Goal: Task Accomplishment & Management: Complete application form

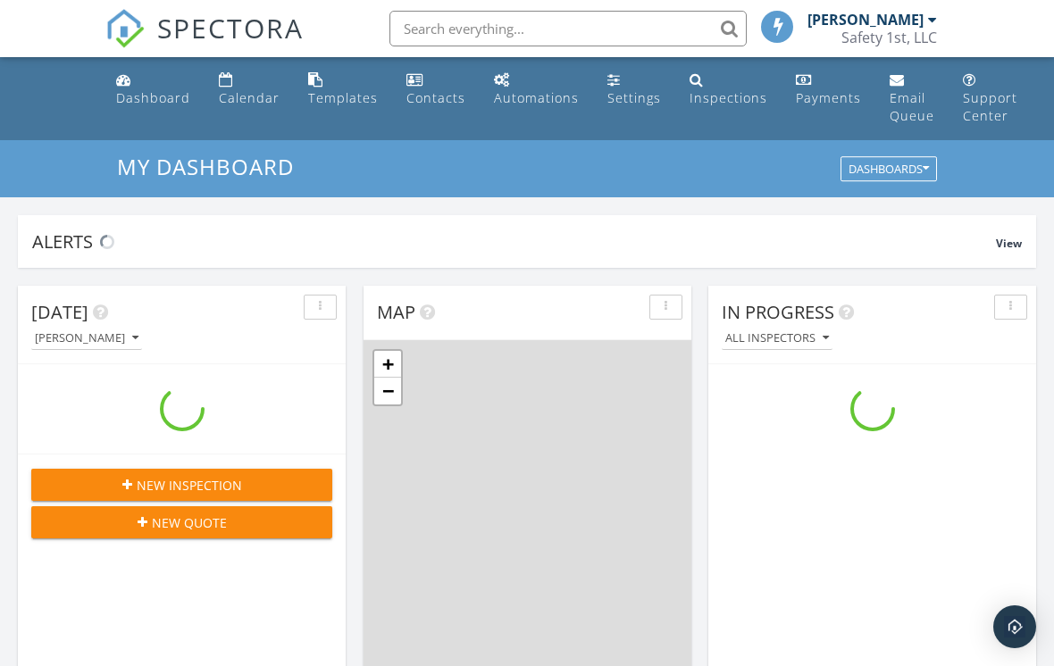
scroll to position [1627, 1055]
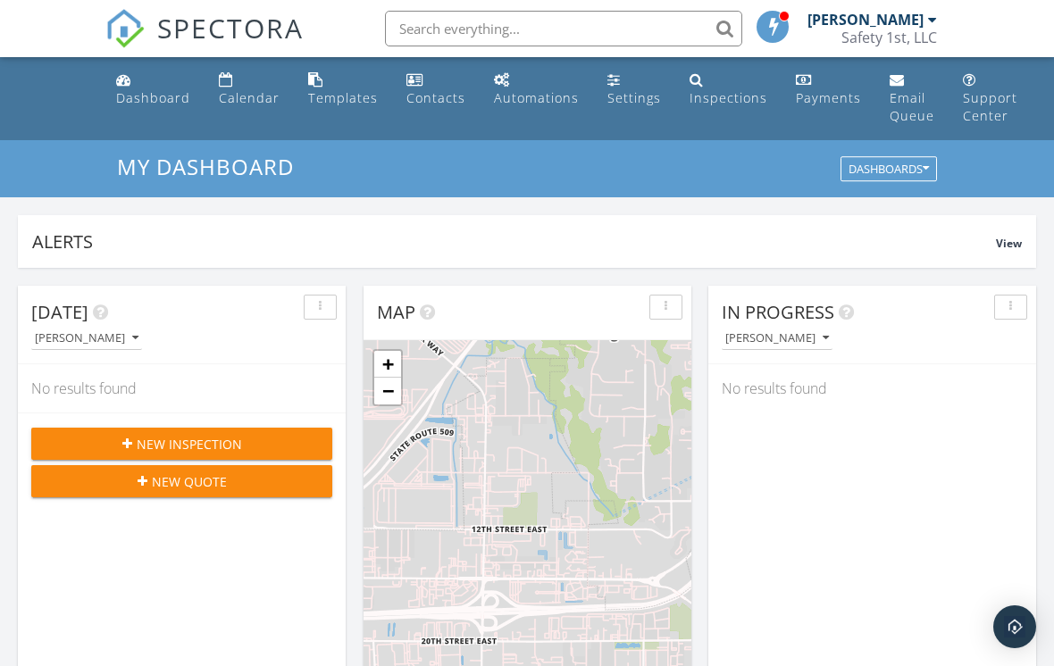
click at [924, 23] on div "[PERSON_NAME]" at bounding box center [872, 20] width 130 height 18
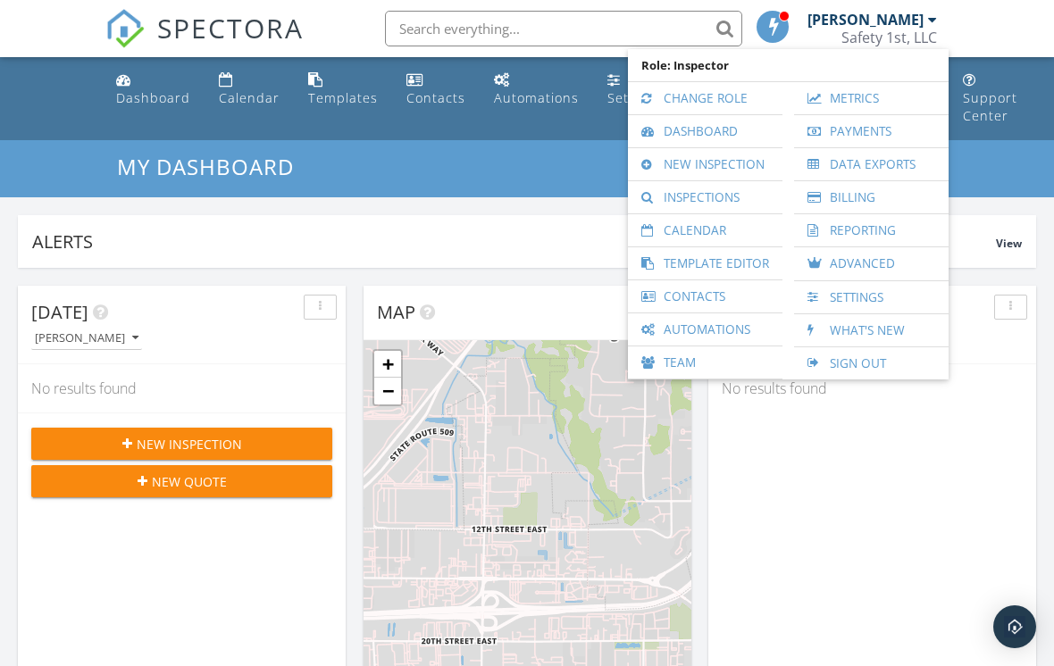
click at [733, 196] on link "Inspections" at bounding box center [705, 197] width 137 height 32
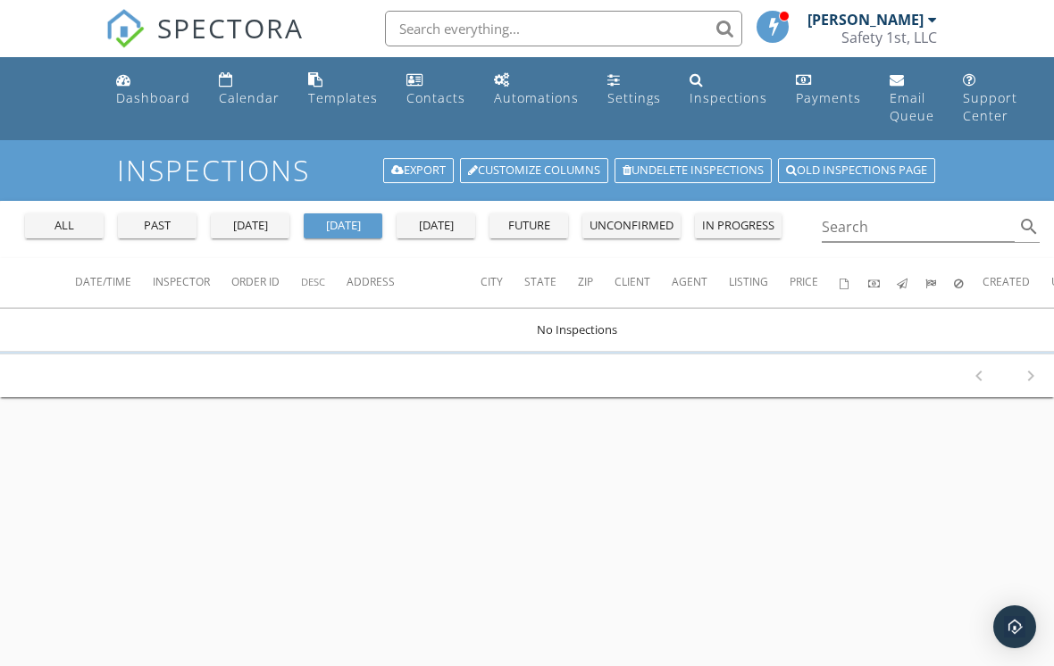
click at [168, 222] on div "past" at bounding box center [157, 226] width 64 height 18
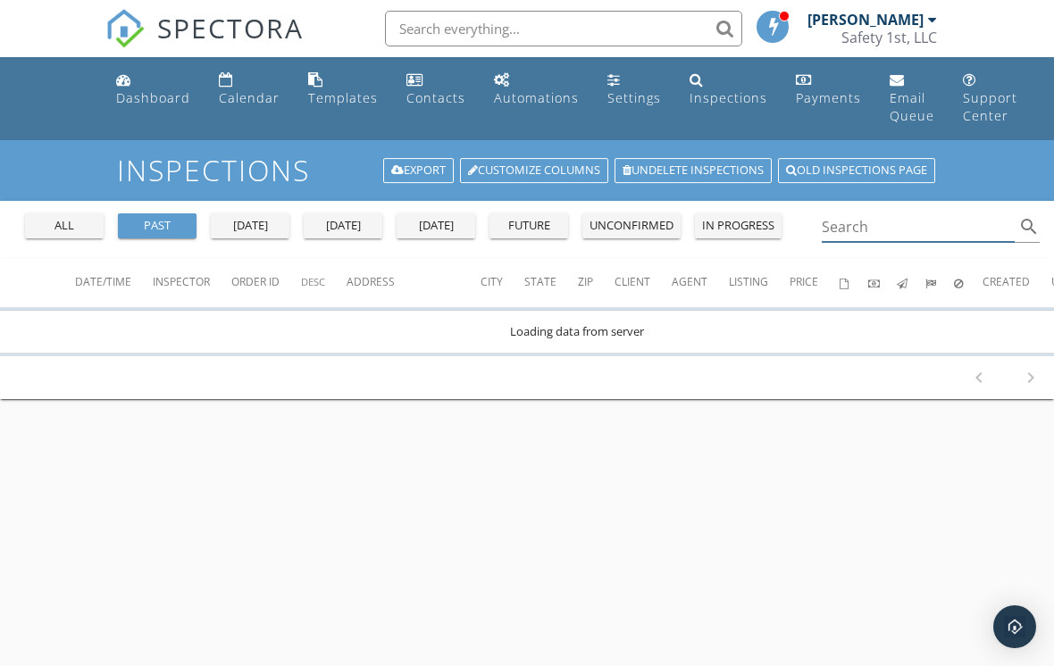
click at [876, 238] on input "Search" at bounding box center [918, 227] width 193 height 29
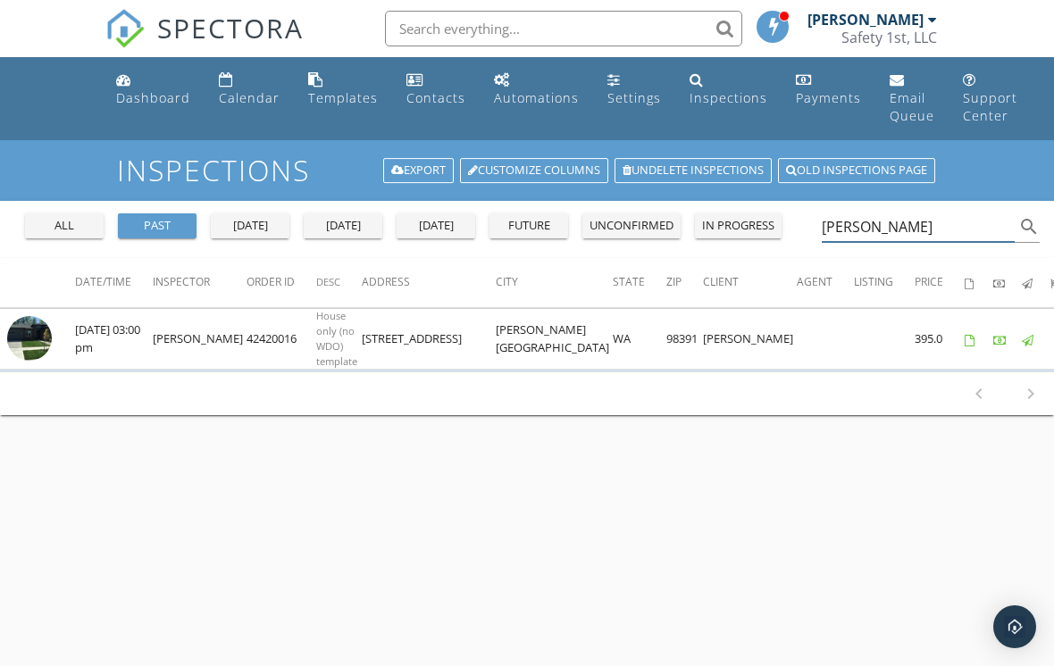
type input "Hyres"
click at [37, 330] on img at bounding box center [29, 338] width 45 height 45
click at [170, 93] on div "Dashboard" at bounding box center [153, 97] width 74 height 17
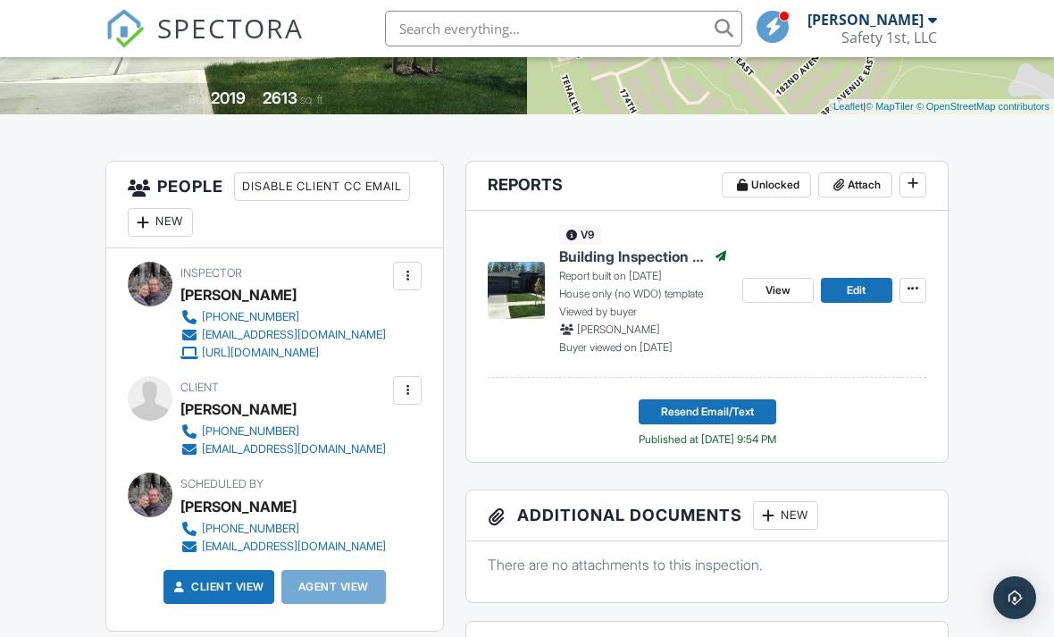
scroll to position [401, 0]
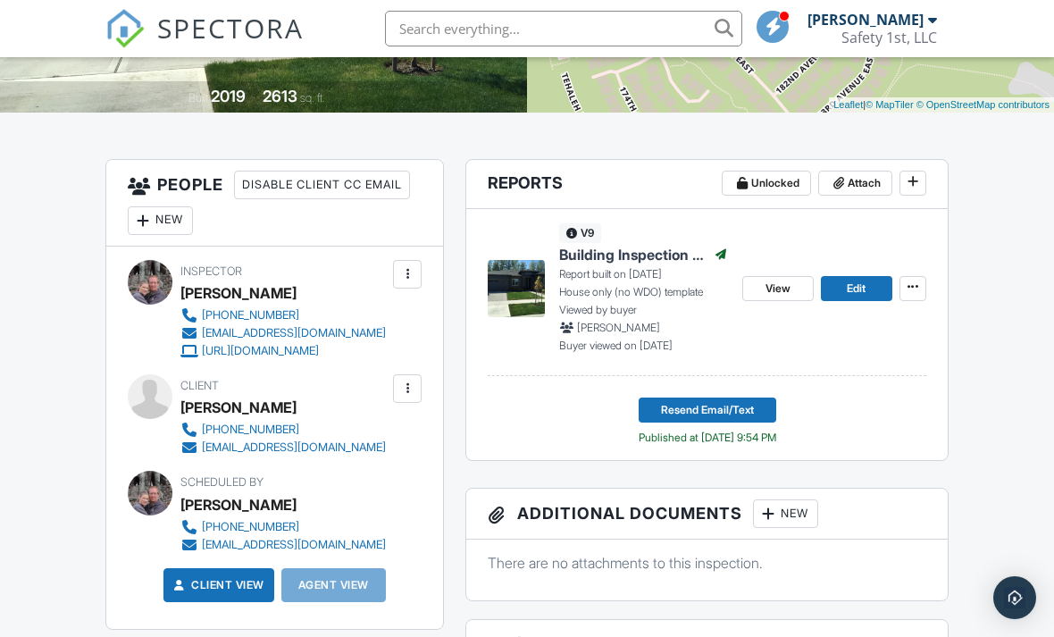
click at [774, 289] on span "View" at bounding box center [777, 289] width 25 height 18
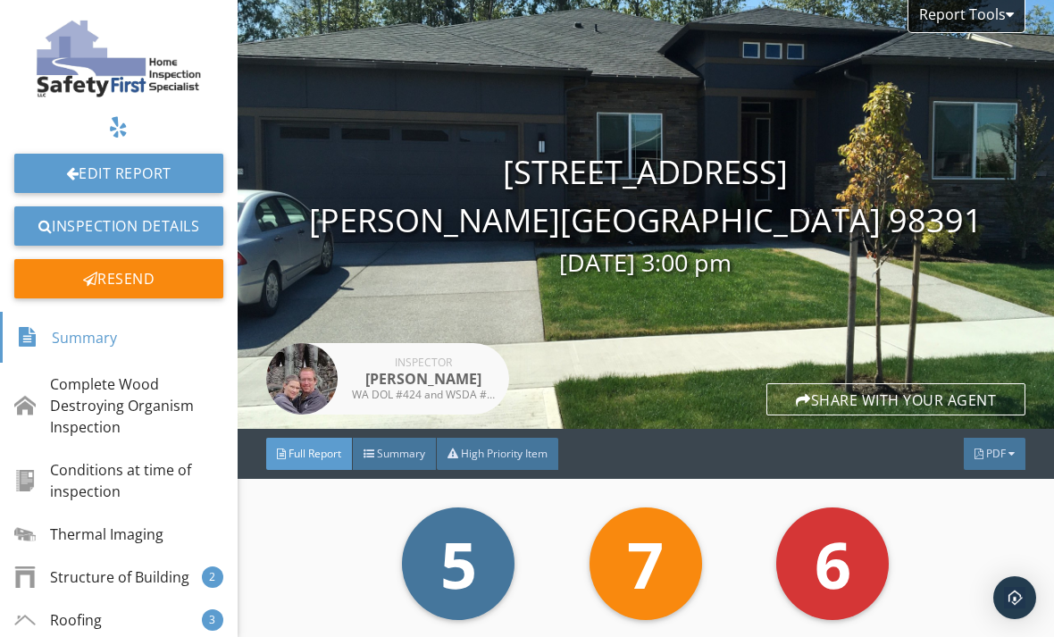
click at [408, 461] on div "Summary" at bounding box center [395, 454] width 84 height 32
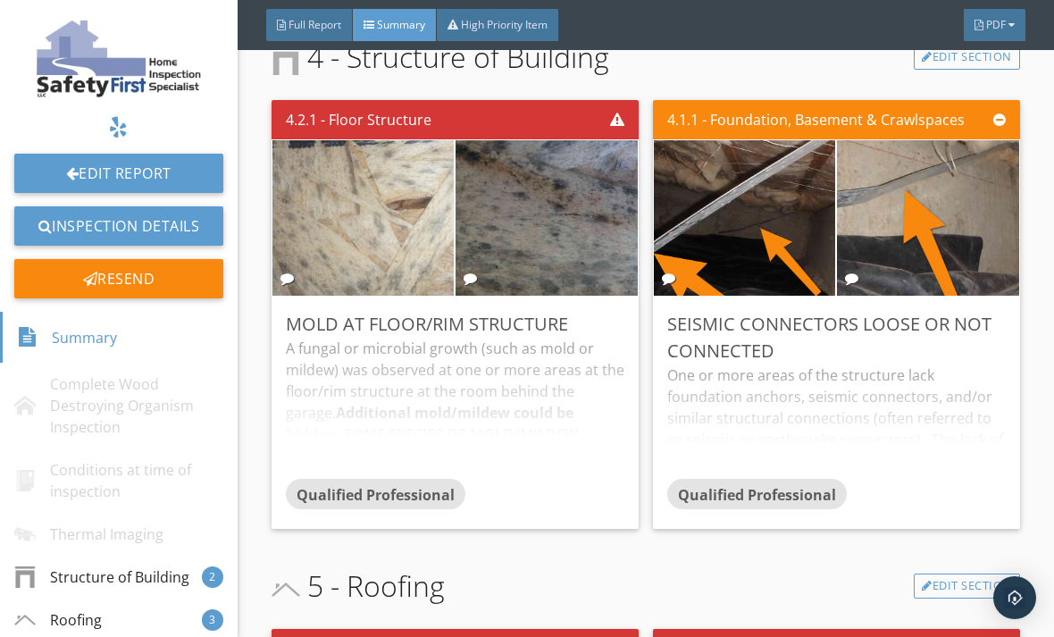
scroll to position [1065, 0]
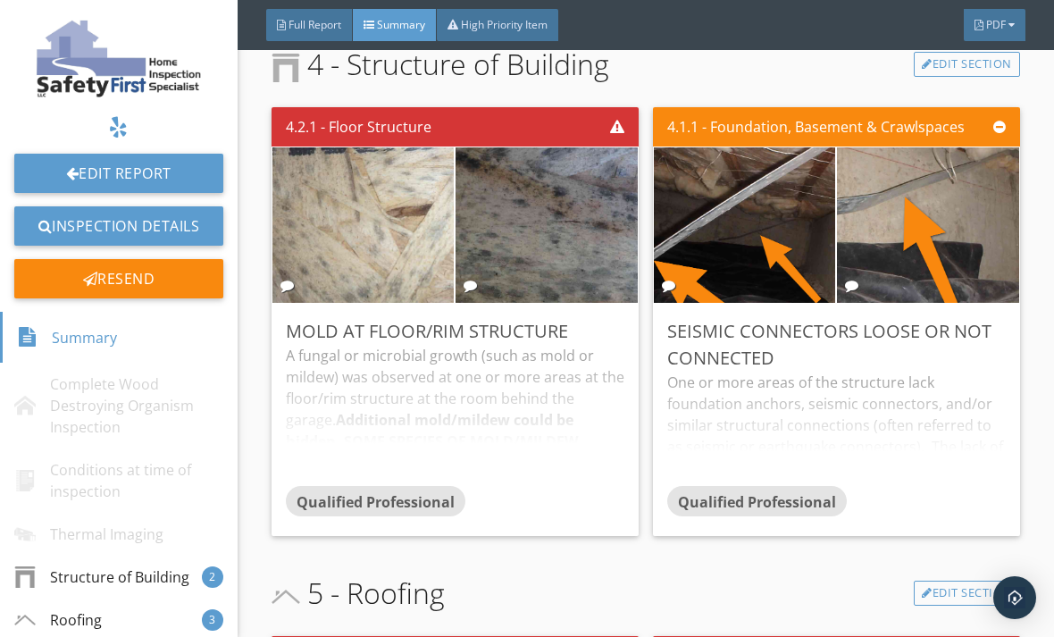
click at [493, 428] on div "A fungal or microbial growth (such as mold or mildew) was observed at one or mo…" at bounding box center [455, 415] width 339 height 141
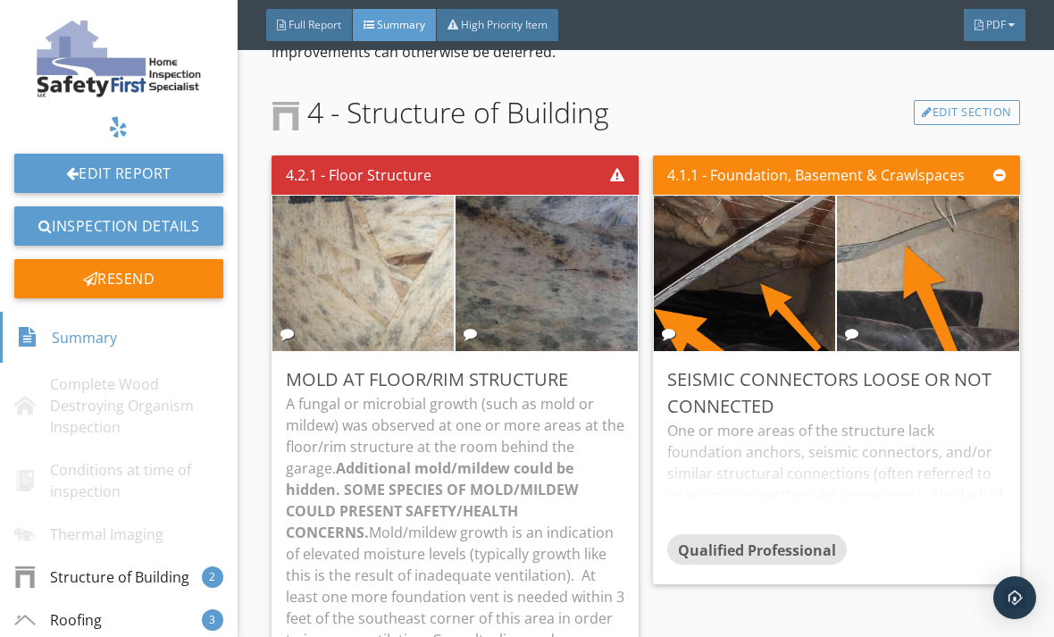
scroll to position [1014, 0]
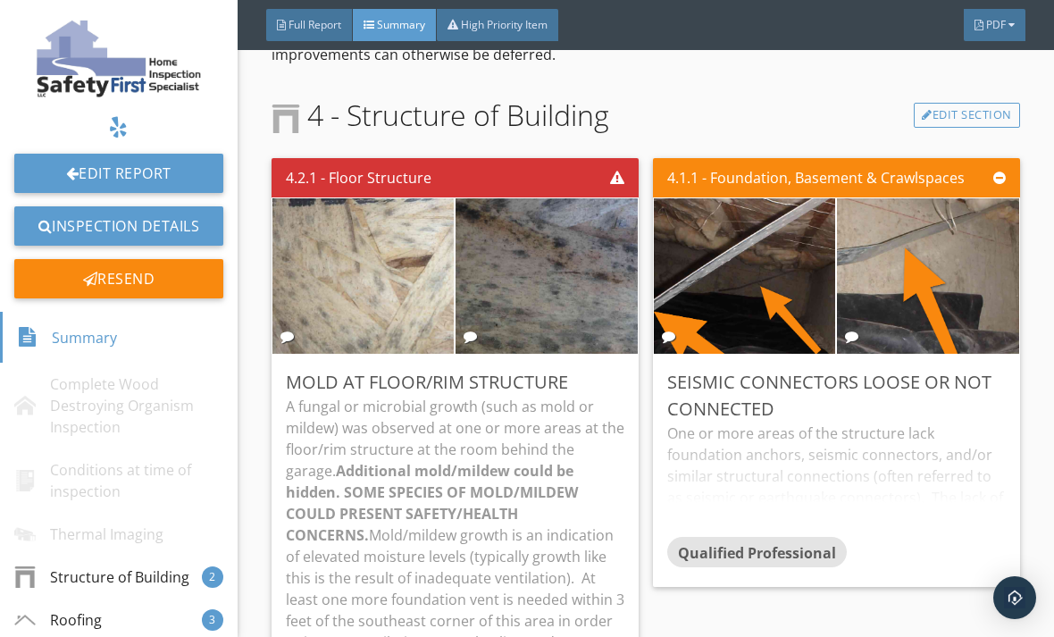
click at [407, 274] on img at bounding box center [363, 275] width 455 height 341
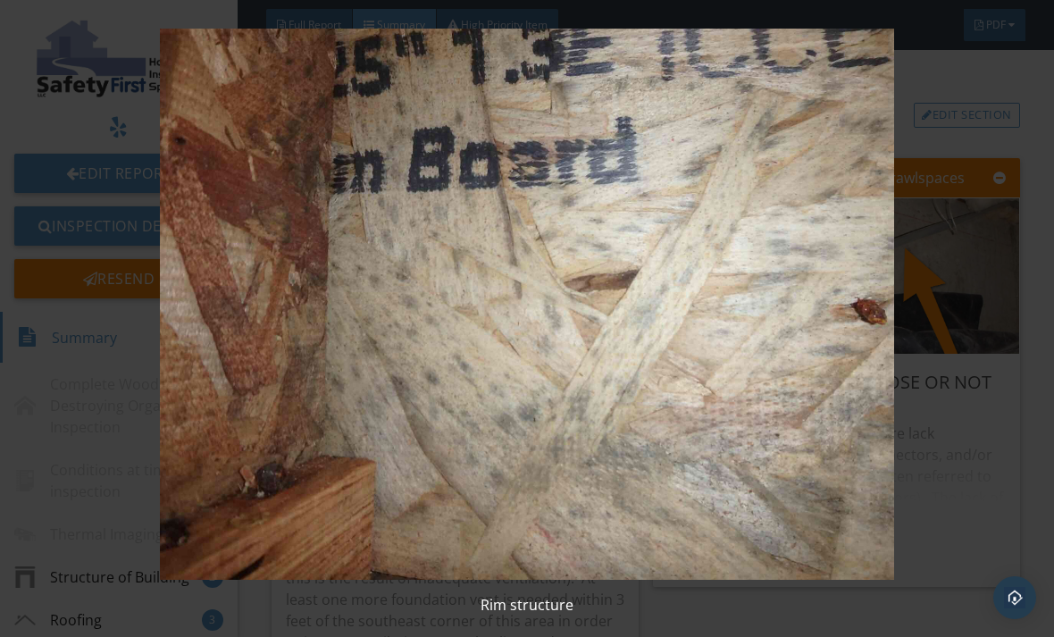
click at [992, 280] on img at bounding box center [527, 304] width 947 height 551
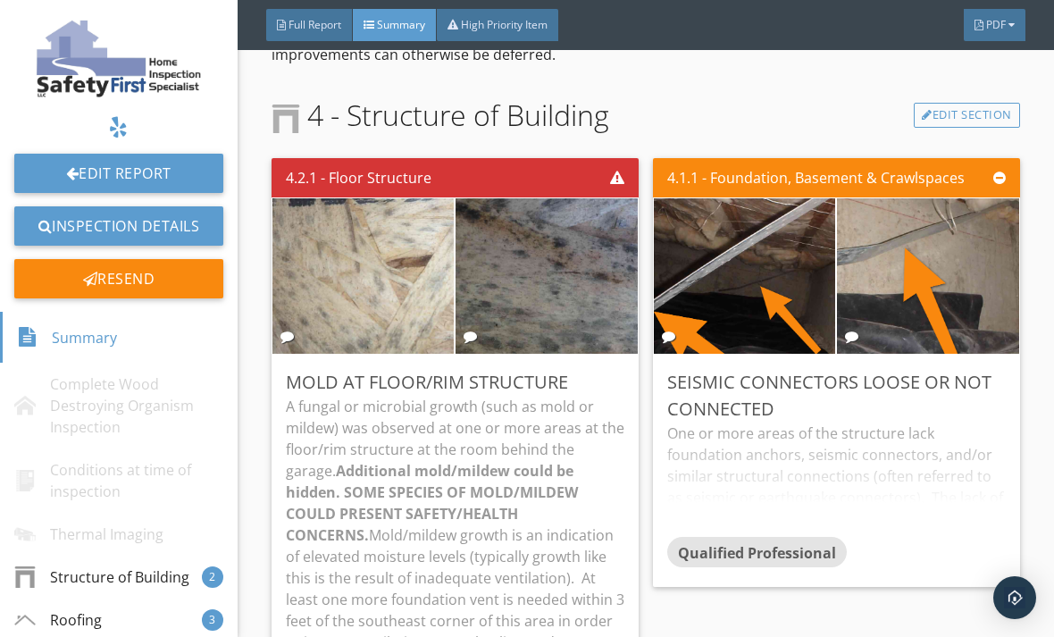
click at [571, 305] on img at bounding box center [547, 275] width 455 height 341
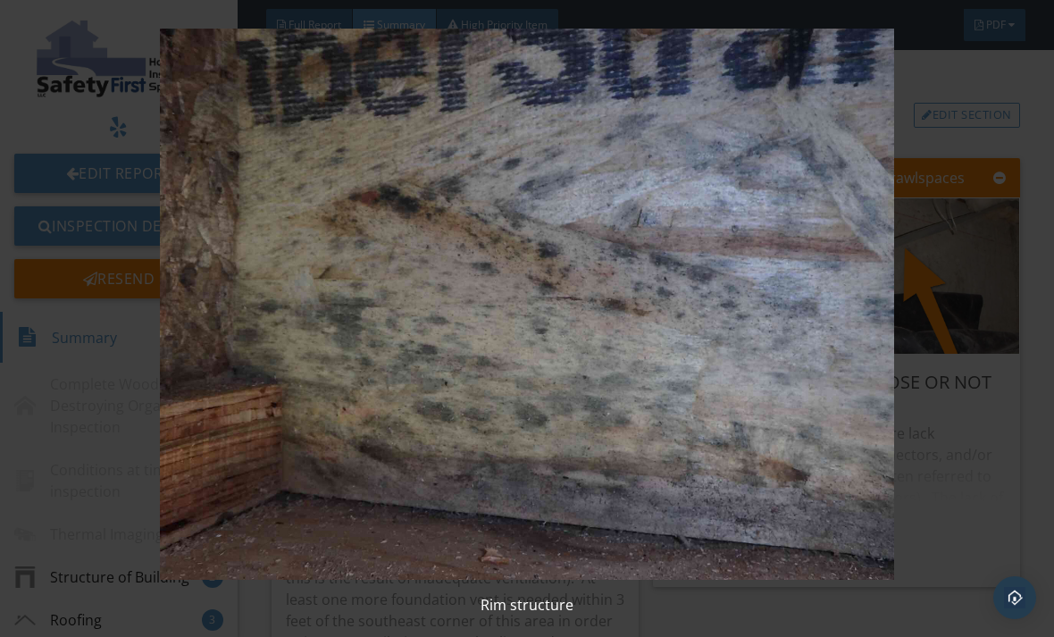
click at [607, 354] on img at bounding box center [527, 304] width 947 height 551
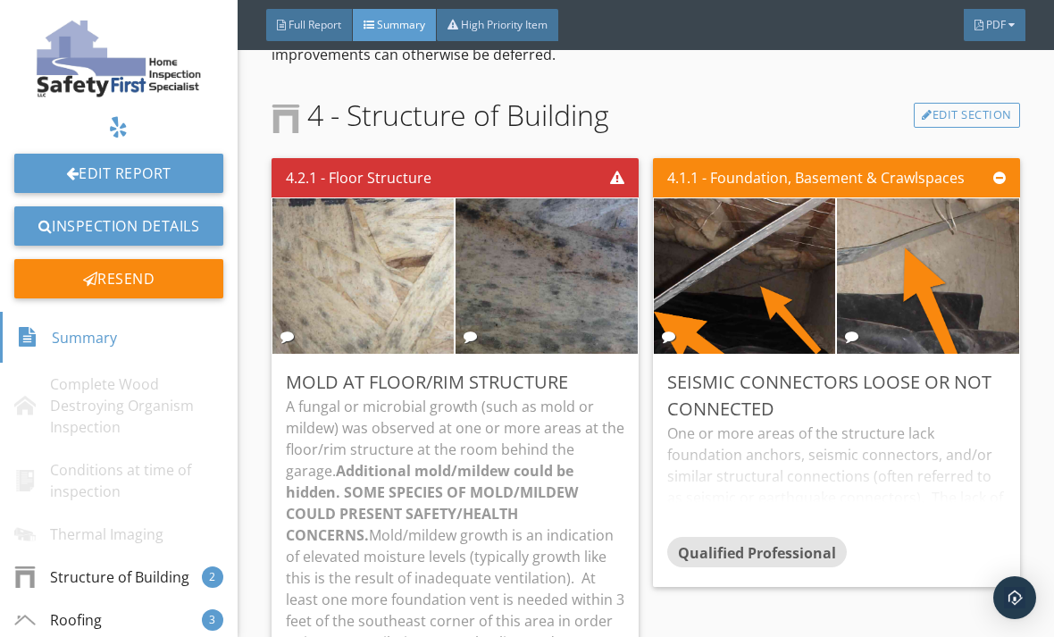
click at [774, 289] on img at bounding box center [744, 275] width 455 height 341
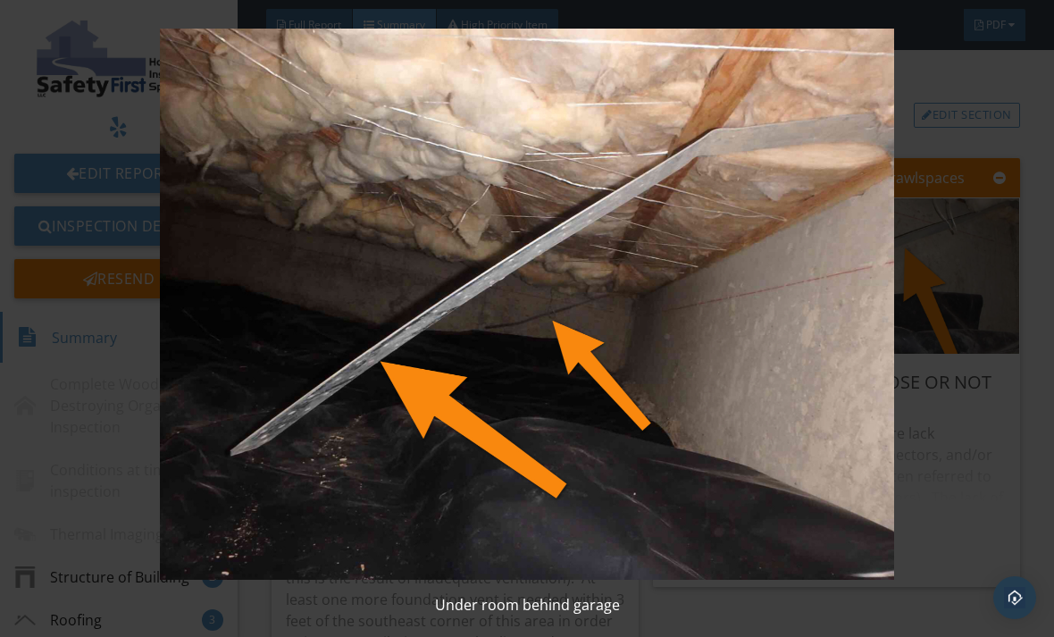
click at [773, 330] on img at bounding box center [527, 304] width 947 height 551
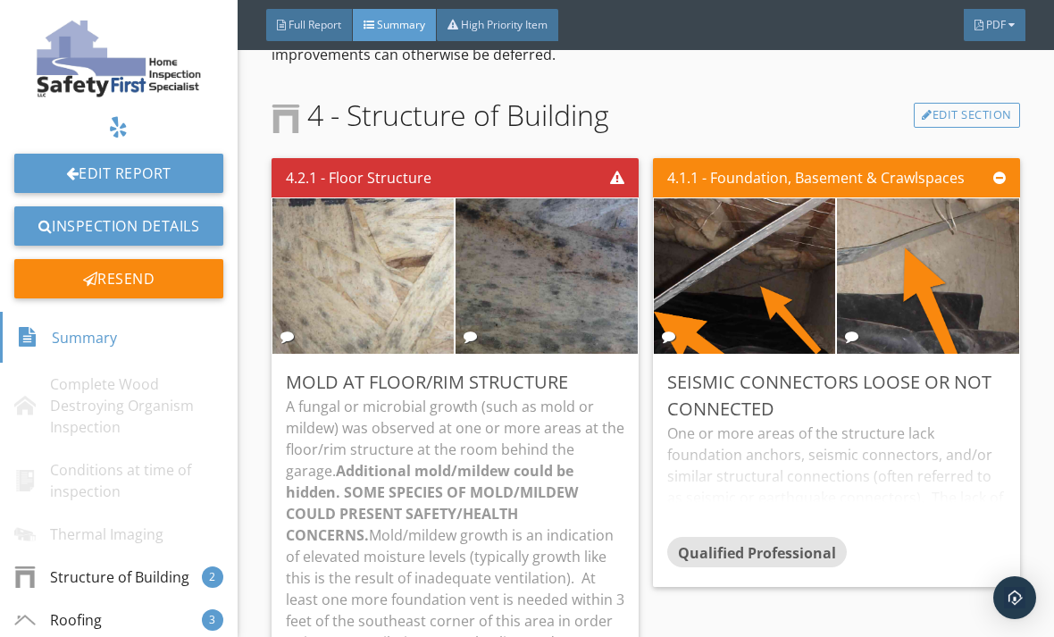
click at [941, 297] on img at bounding box center [928, 275] width 455 height 341
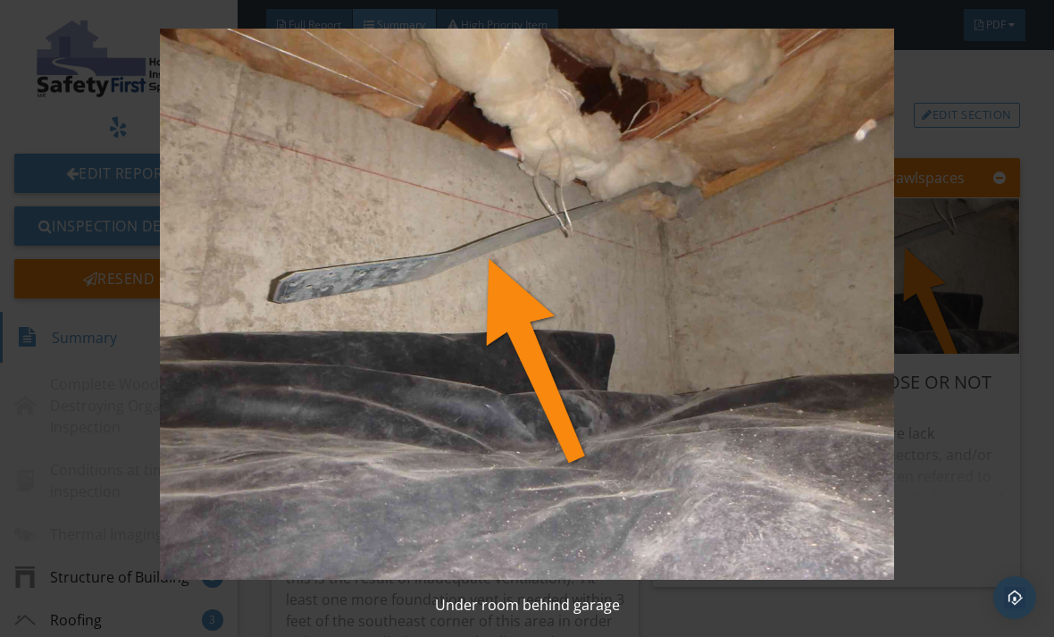
click at [766, 318] on img at bounding box center [527, 304] width 947 height 551
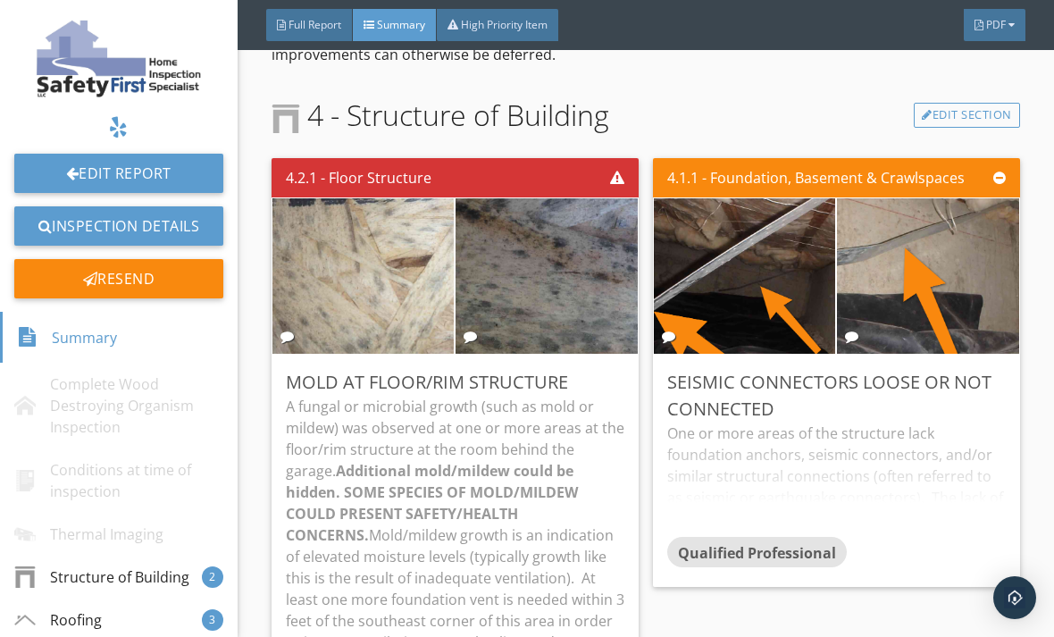
click at [910, 481] on div "One or more areas of the structure lack foundation anchors, seismic connectors,…" at bounding box center [836, 479] width 339 height 114
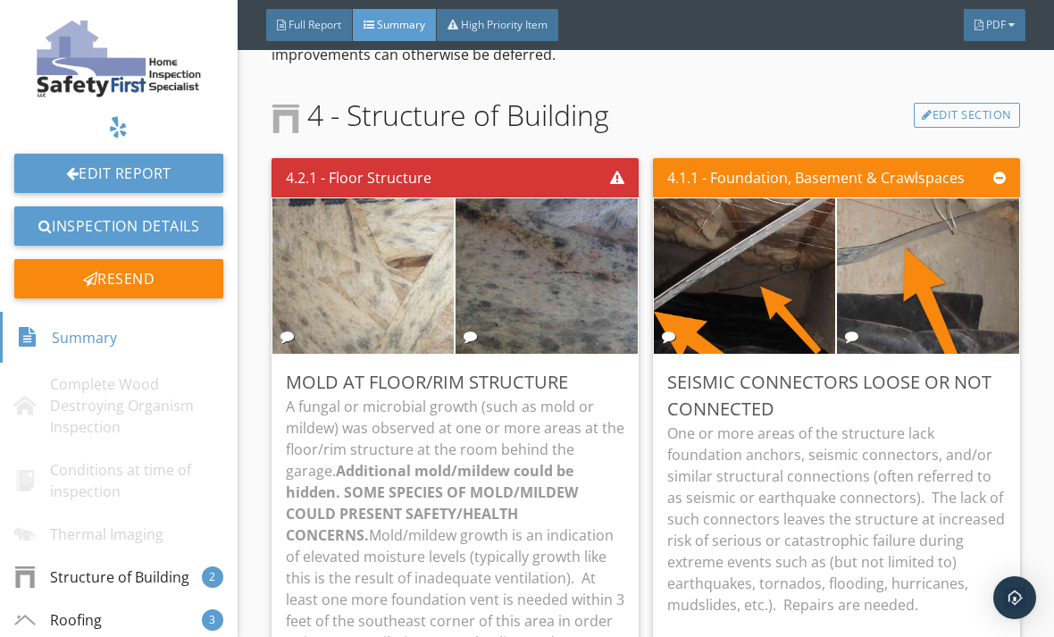
click at [910, 462] on p "One or more areas of the structure lack foundation anchors, seismic connectors,…" at bounding box center [836, 518] width 339 height 193
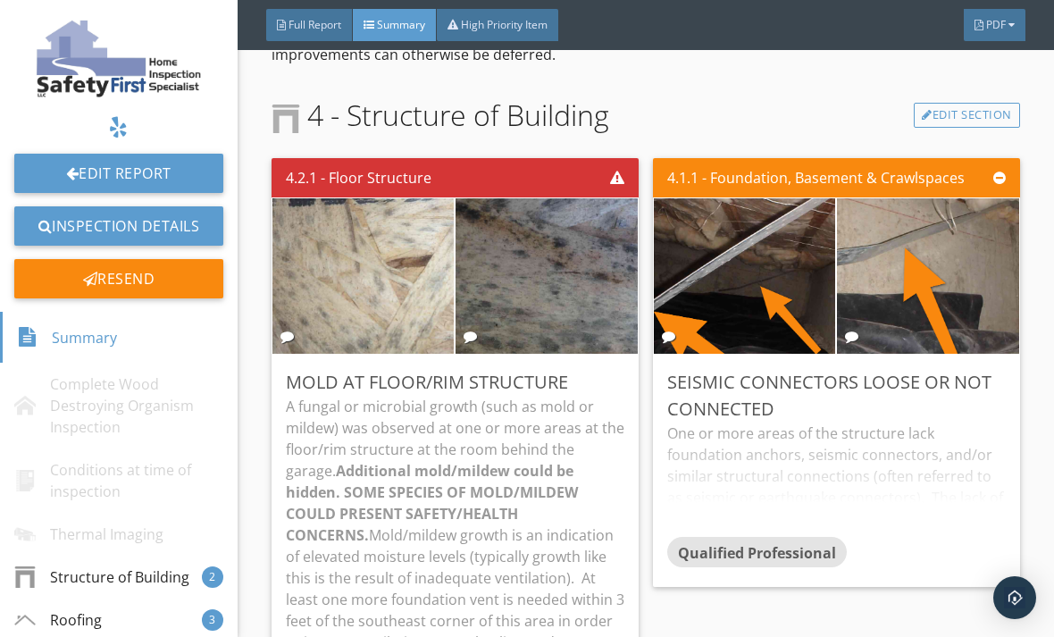
click at [925, 473] on div "One or more areas of the structure lack foundation anchors, seismic connectors,…" at bounding box center [836, 479] width 339 height 114
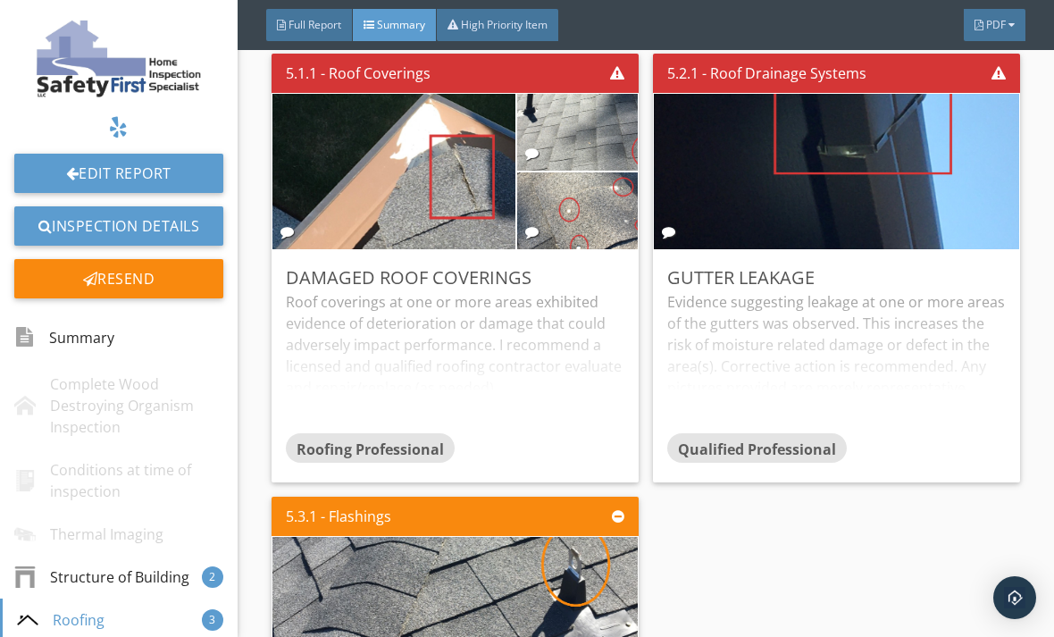
scroll to position [1905, 0]
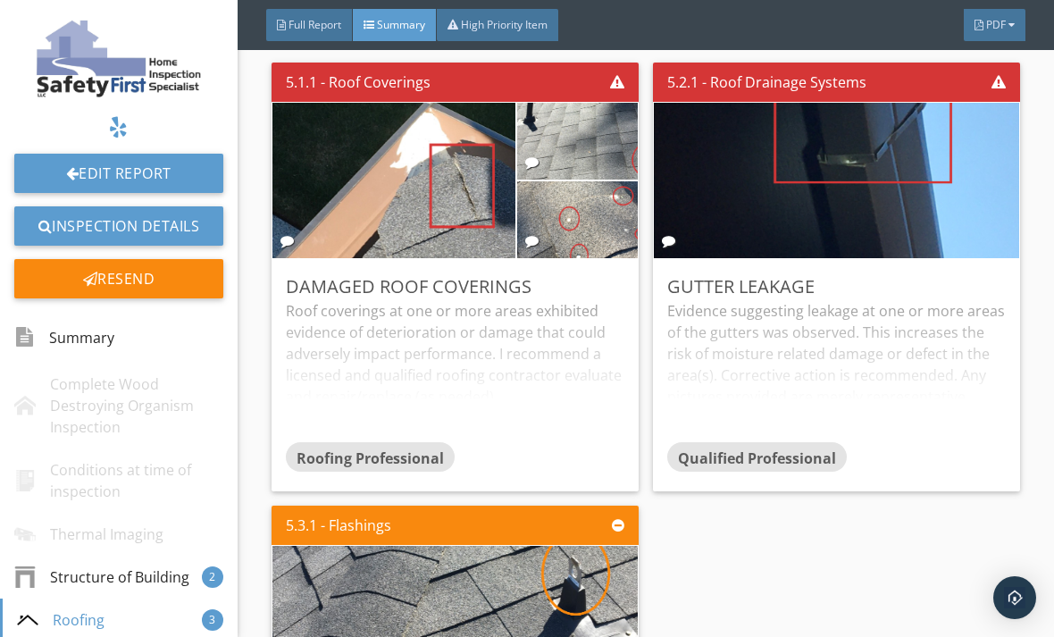
click at [425, 225] on img at bounding box center [394, 181] width 518 height 389
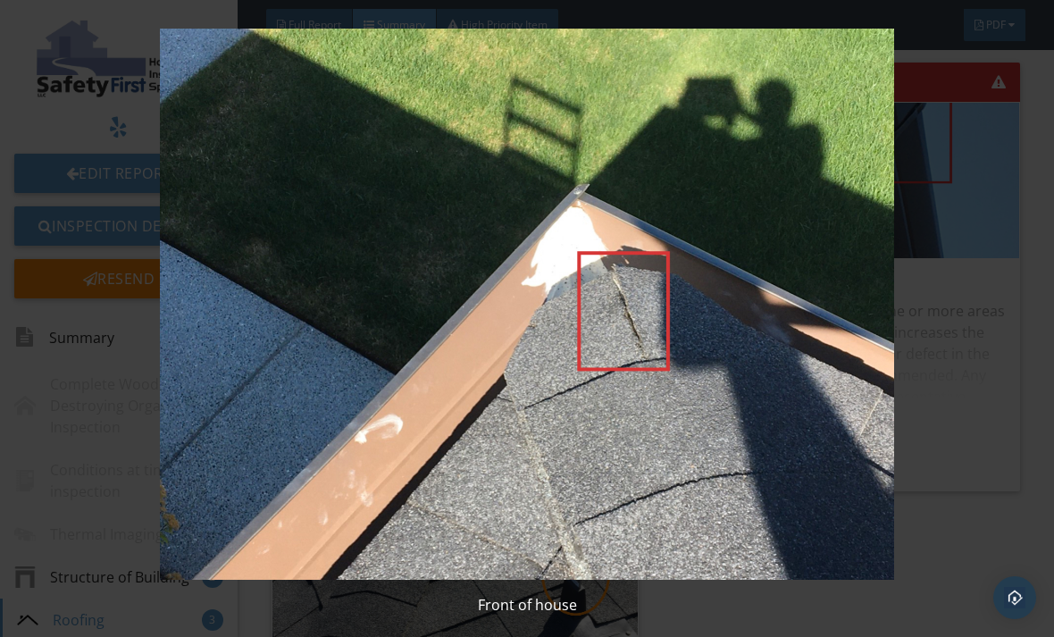
click at [634, 415] on img at bounding box center [527, 304] width 947 height 551
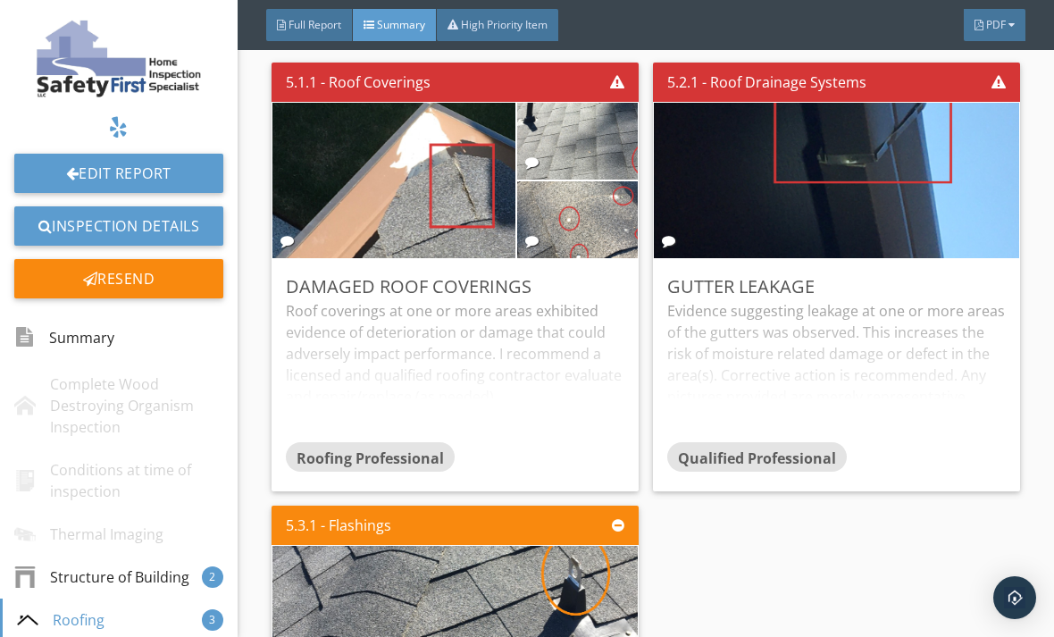
click at [826, 254] on img at bounding box center [836, 181] width 518 height 389
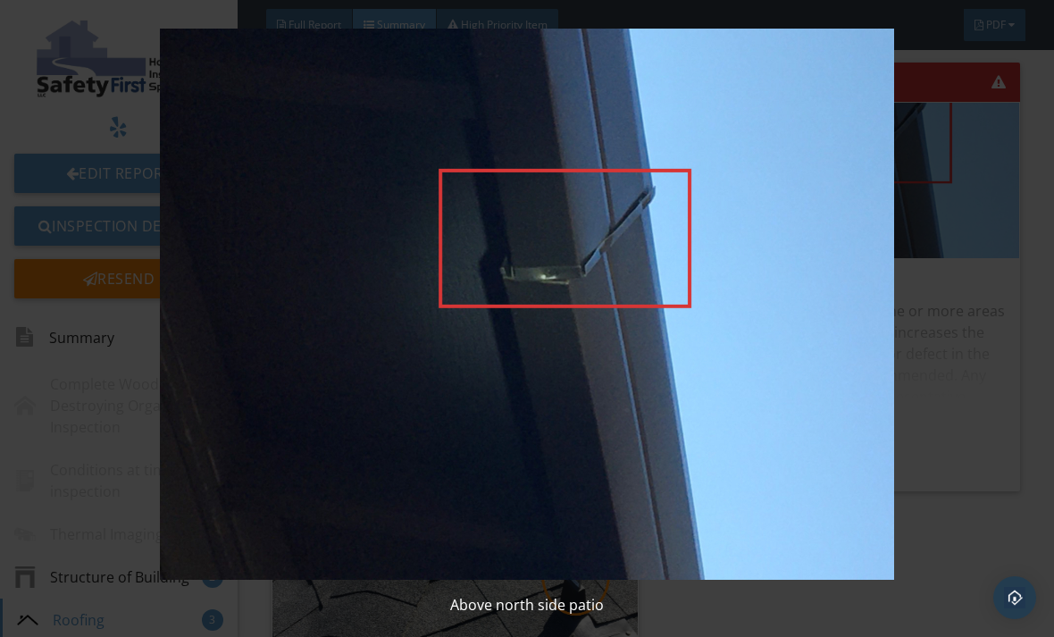
click at [797, 349] on img at bounding box center [527, 304] width 947 height 551
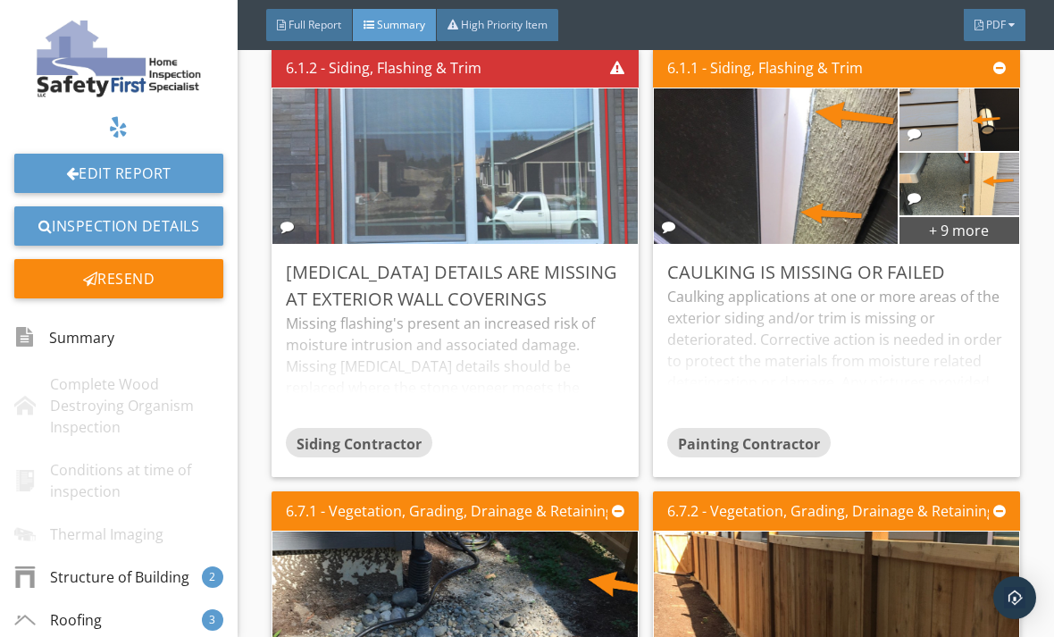
scroll to position [2899, 0]
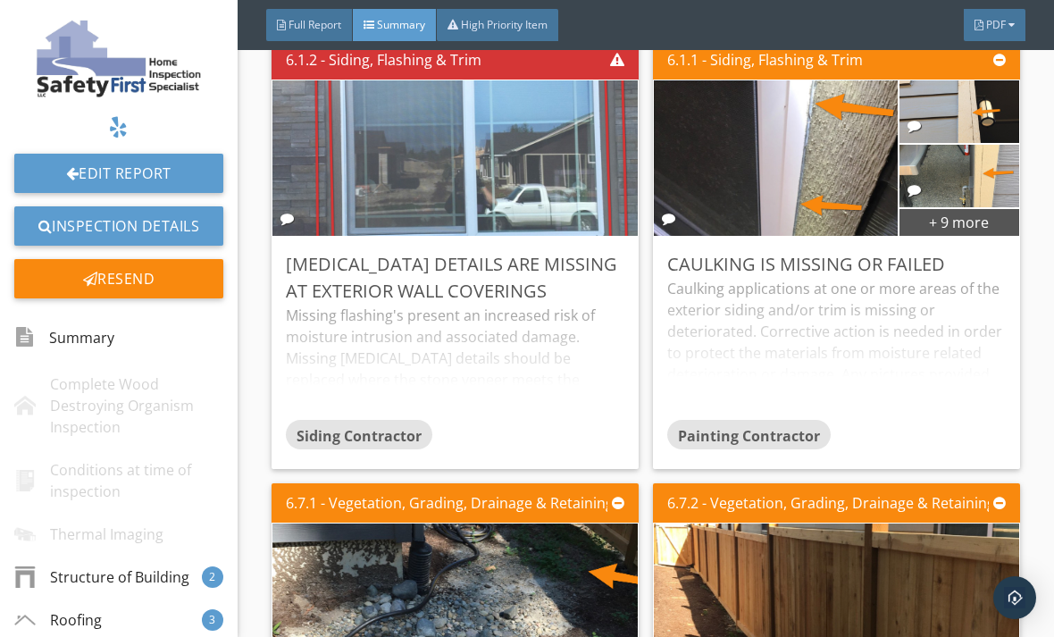
click at [501, 367] on div "Missing flashing's present an increased risk of moisture intrusion and associat…" at bounding box center [455, 362] width 339 height 114
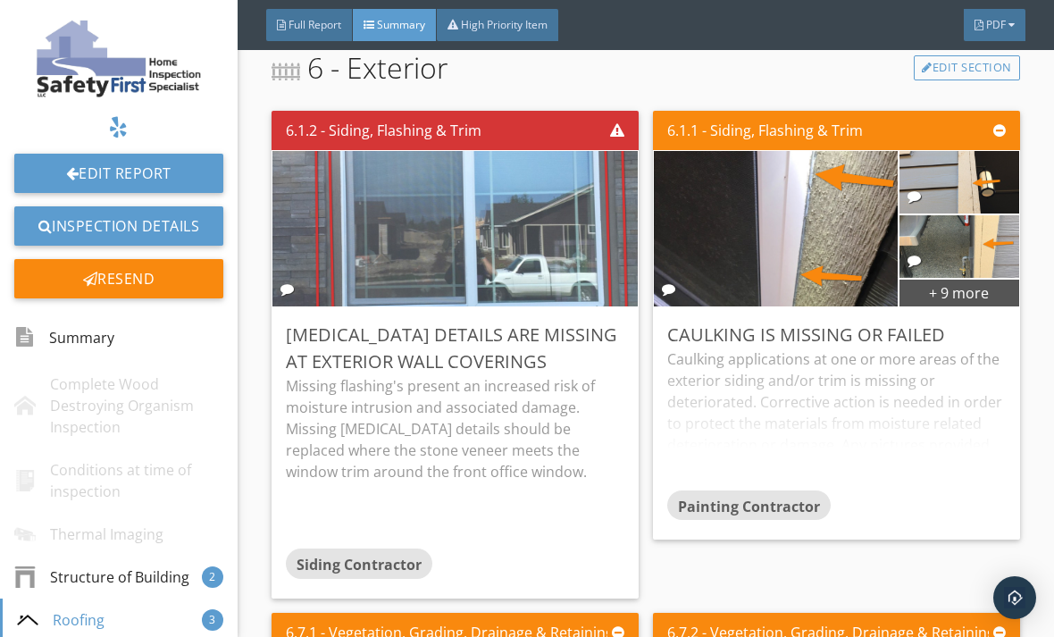
scroll to position [2821, 0]
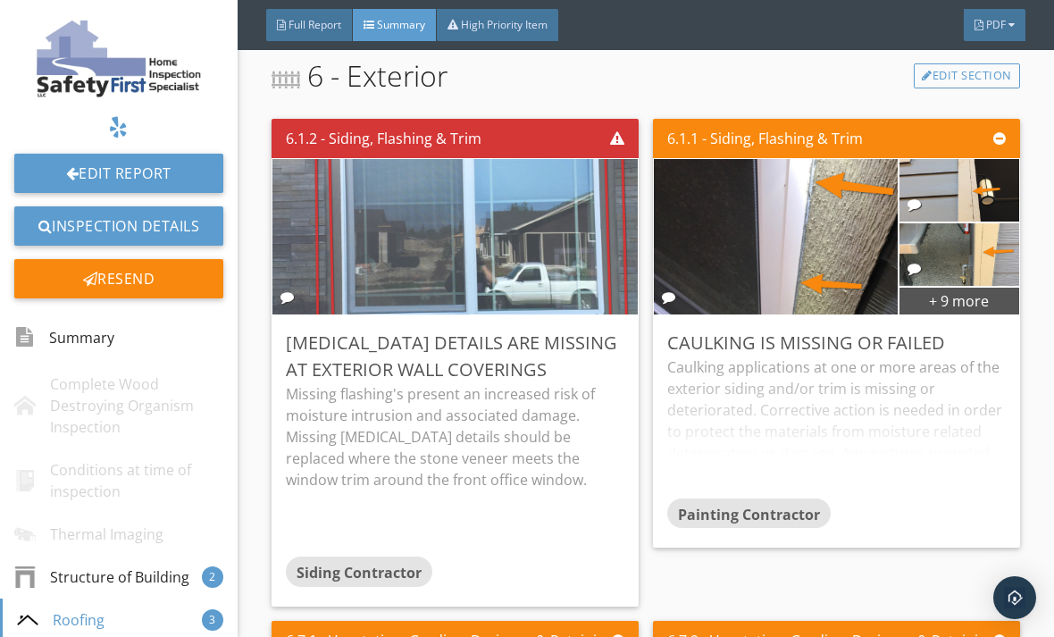
click at [533, 273] on img at bounding box center [455, 237] width 518 height 389
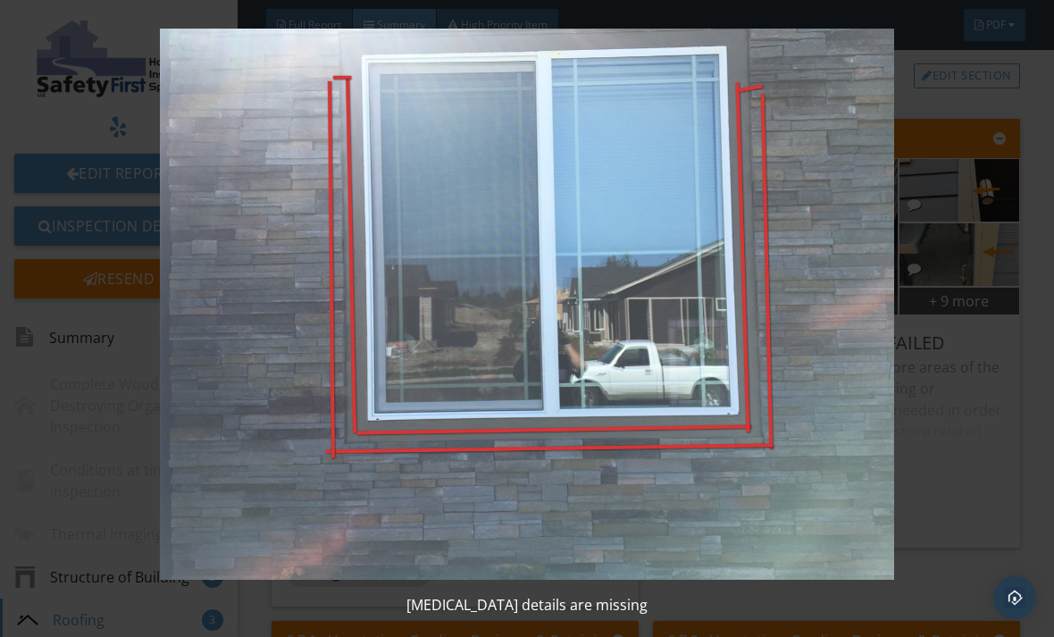
click at [607, 255] on img at bounding box center [527, 304] width 947 height 551
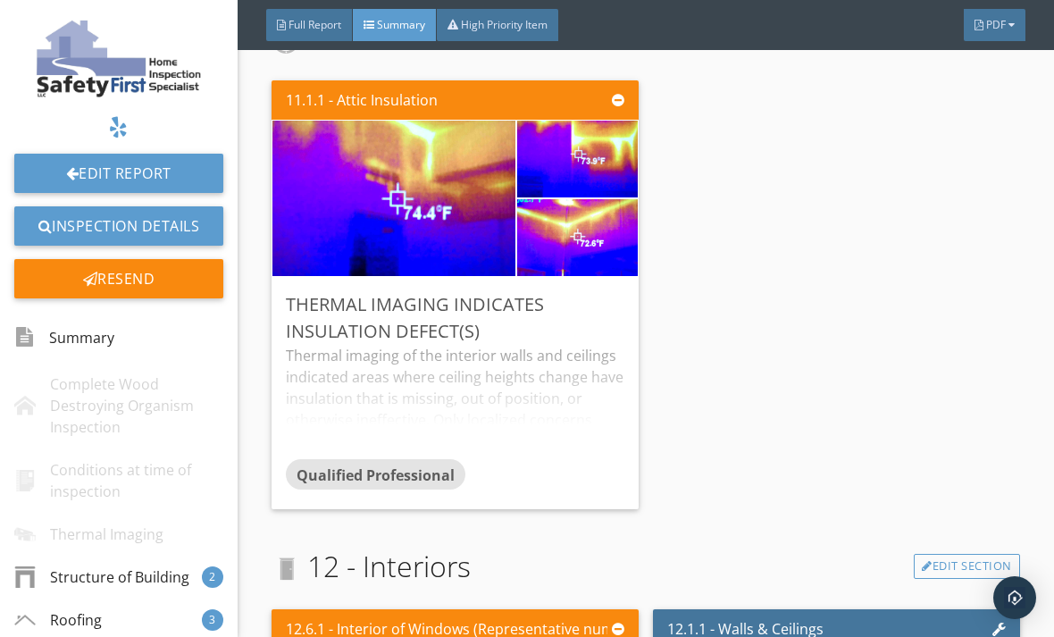
scroll to position [5476, 0]
click at [457, 223] on img at bounding box center [393, 198] width 291 height 389
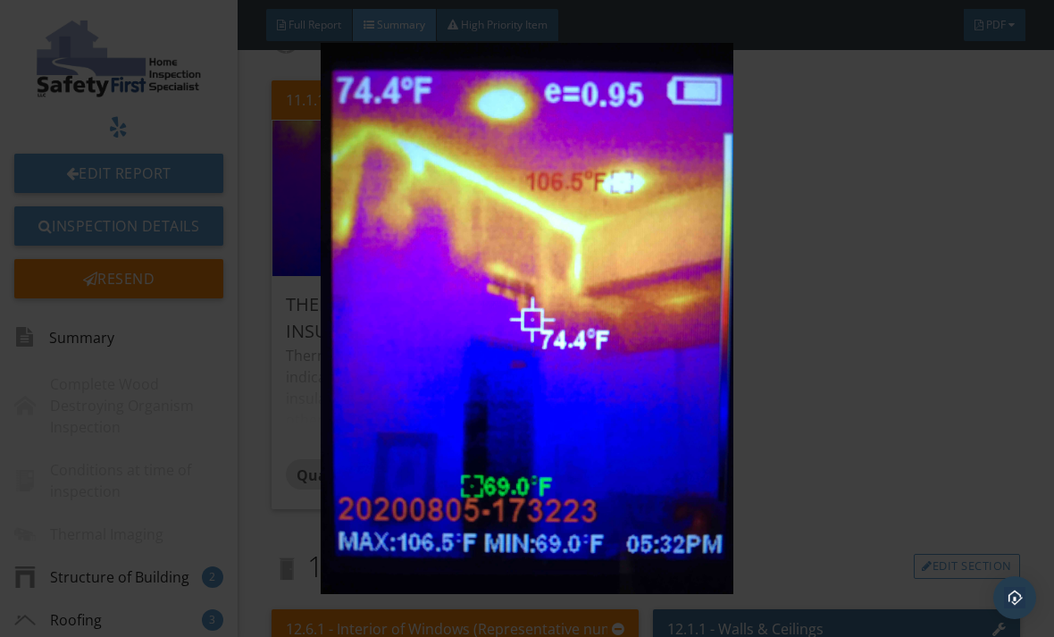
click at [541, 284] on img at bounding box center [527, 318] width 947 height 551
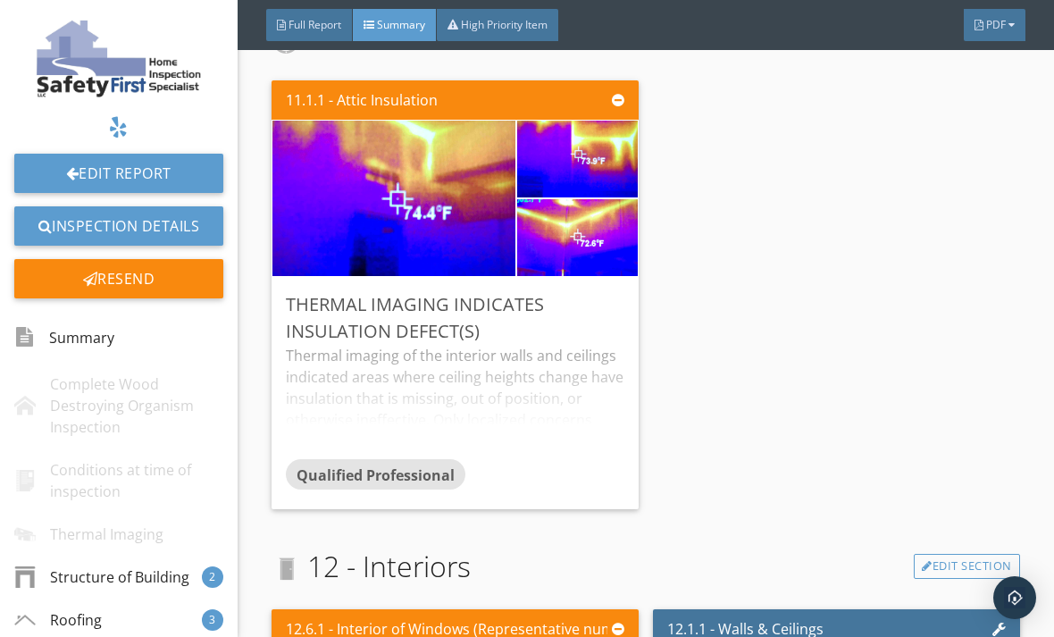
click at [598, 175] on img at bounding box center [578, 159] width 144 height 192
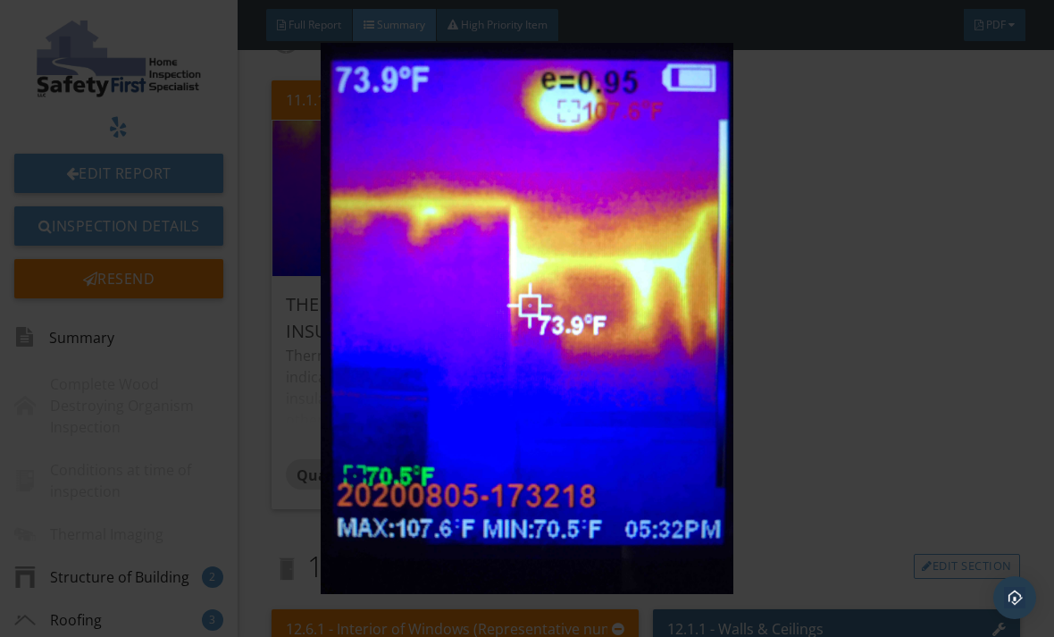
click at [632, 256] on img at bounding box center [527, 318] width 947 height 551
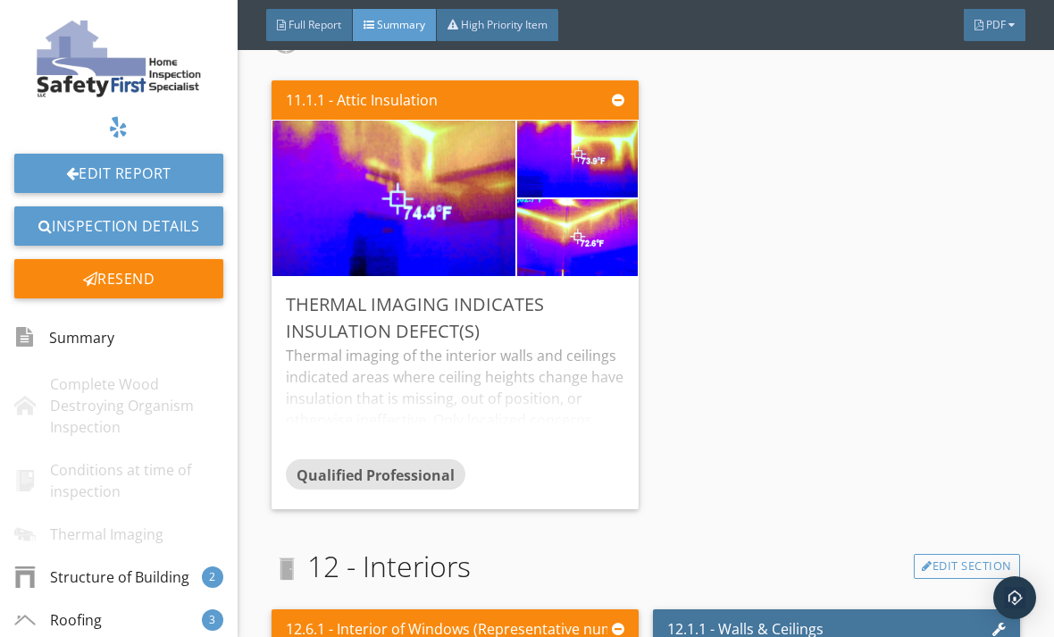
click at [595, 266] on img at bounding box center [578, 237] width 144 height 192
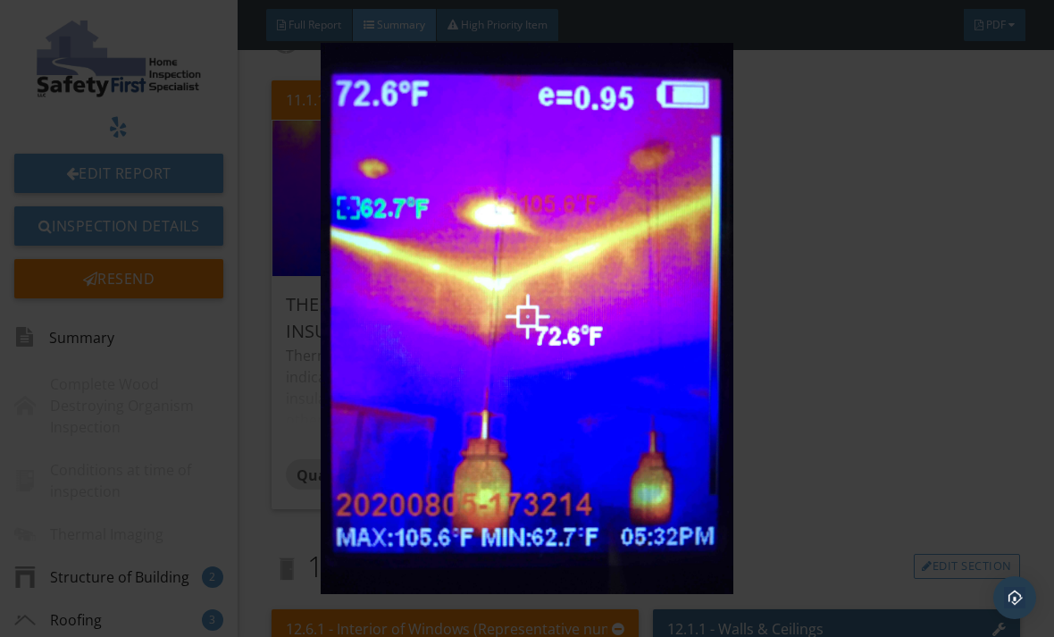
click at [604, 255] on img at bounding box center [527, 318] width 947 height 551
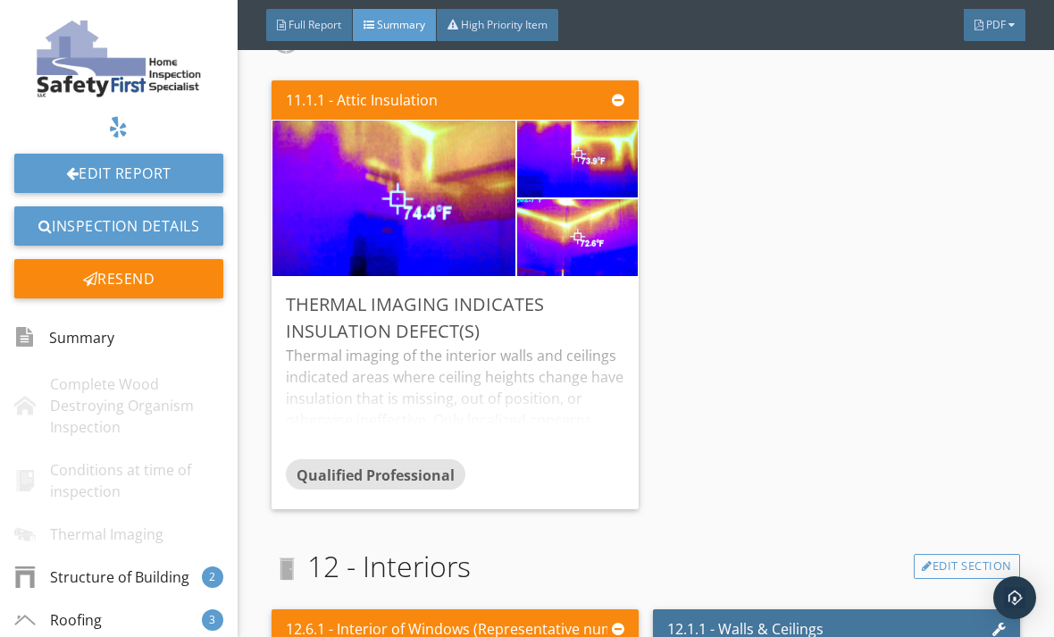
click at [534, 424] on div "Thermal imaging of the interior walls and ceilings indicated areas where ceilin…" at bounding box center [455, 402] width 339 height 114
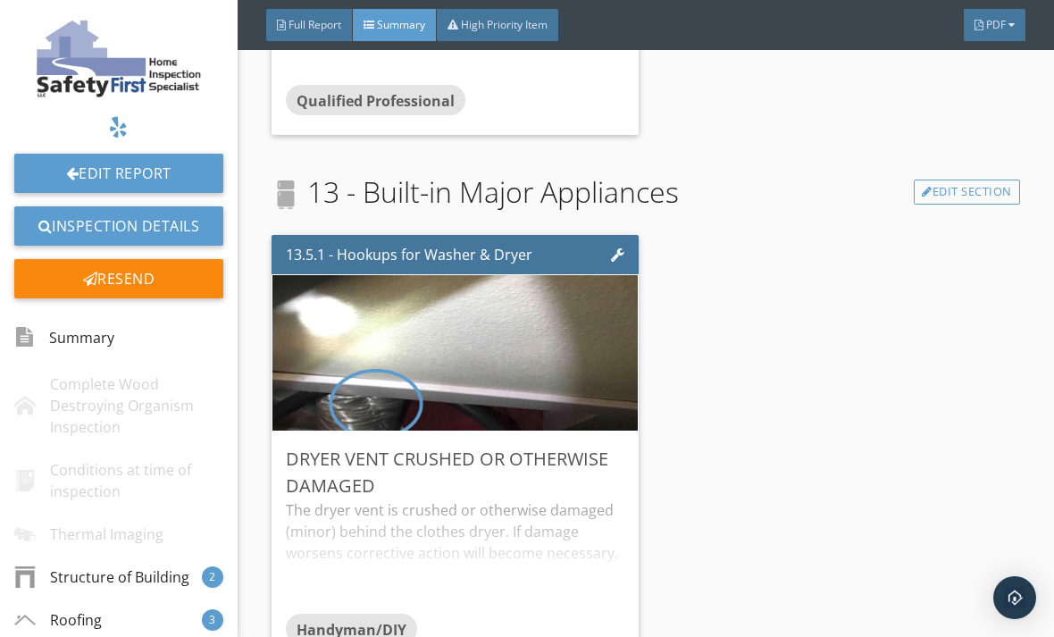
scroll to position [6902, 0]
click at [1025, 24] on div "PDF" at bounding box center [995, 25] width 62 height 32
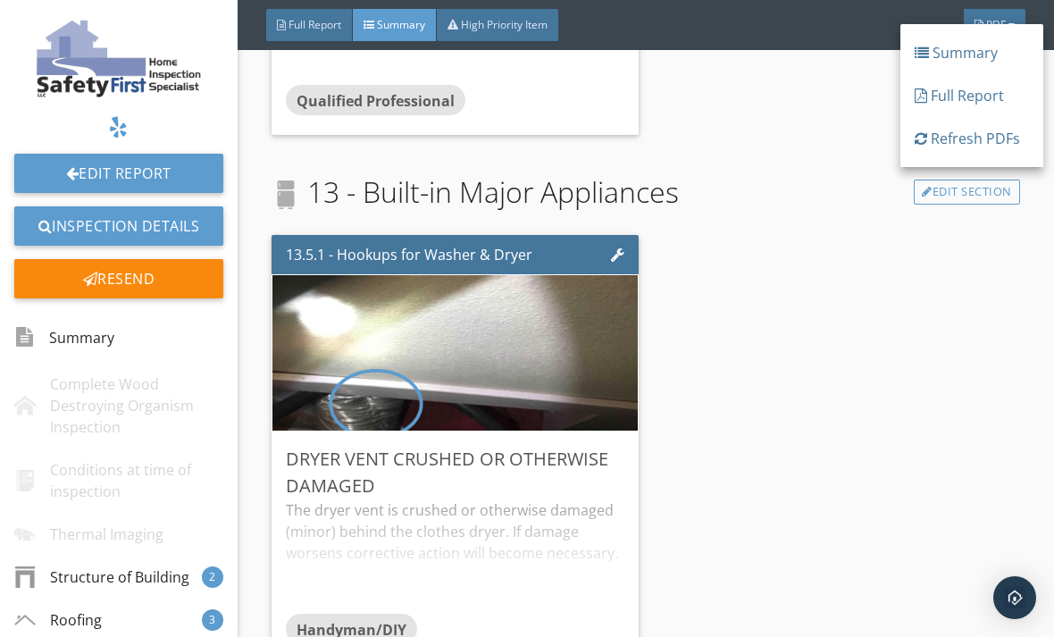
click at [973, 55] on div "Summary" at bounding box center [972, 52] width 114 height 21
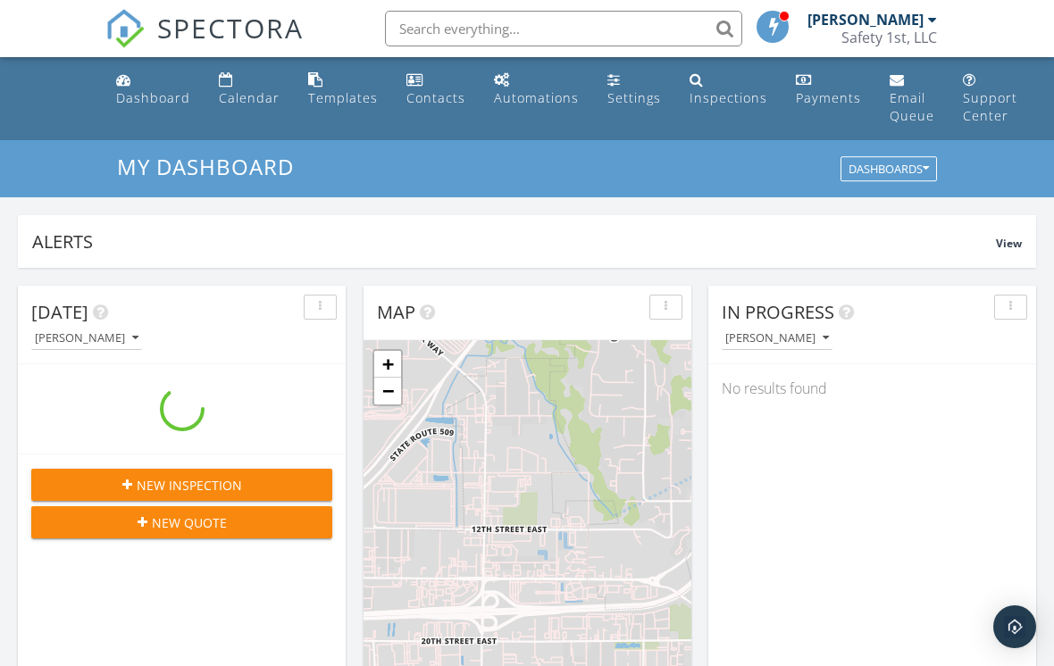
scroll to position [1627, 1055]
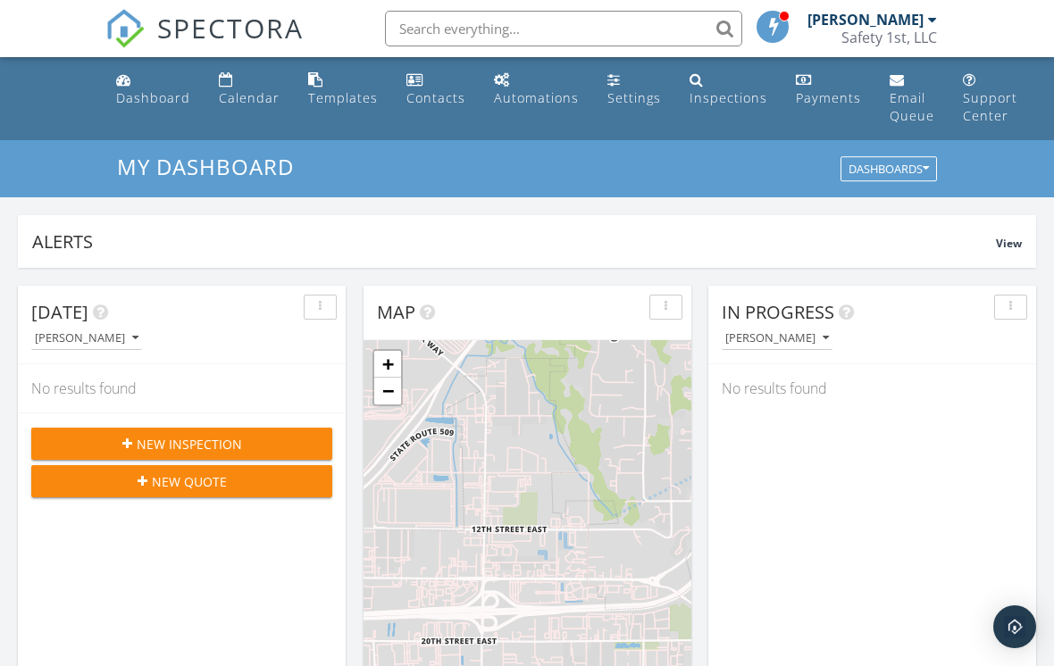
click at [790, 18] on div at bounding box center [784, 16] width 11 height 11
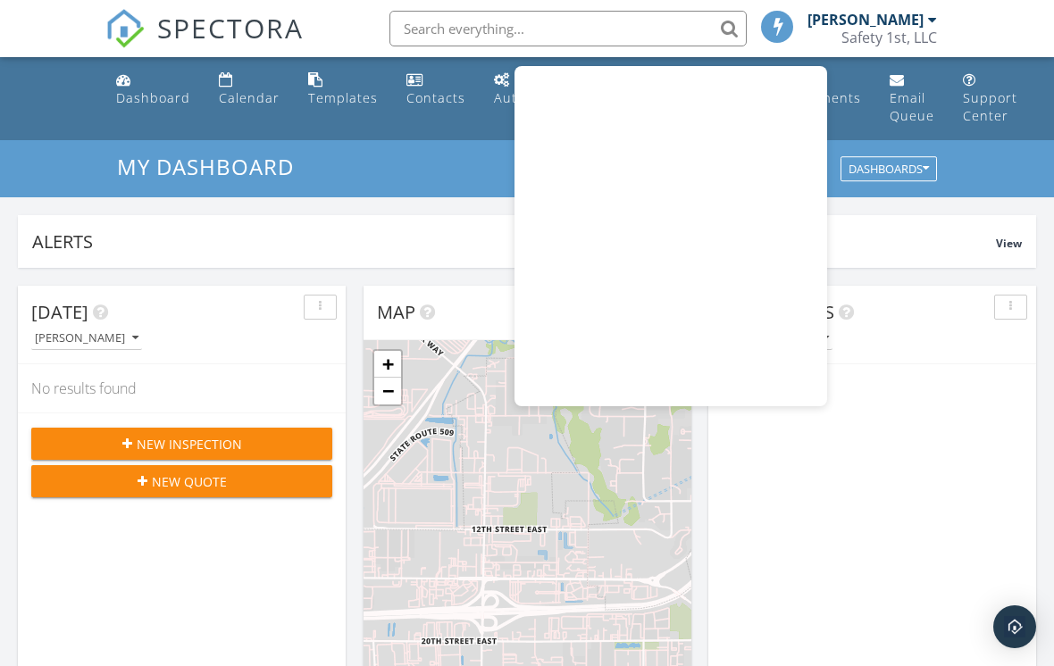
click at [787, 25] on span at bounding box center [778, 26] width 18 height 16
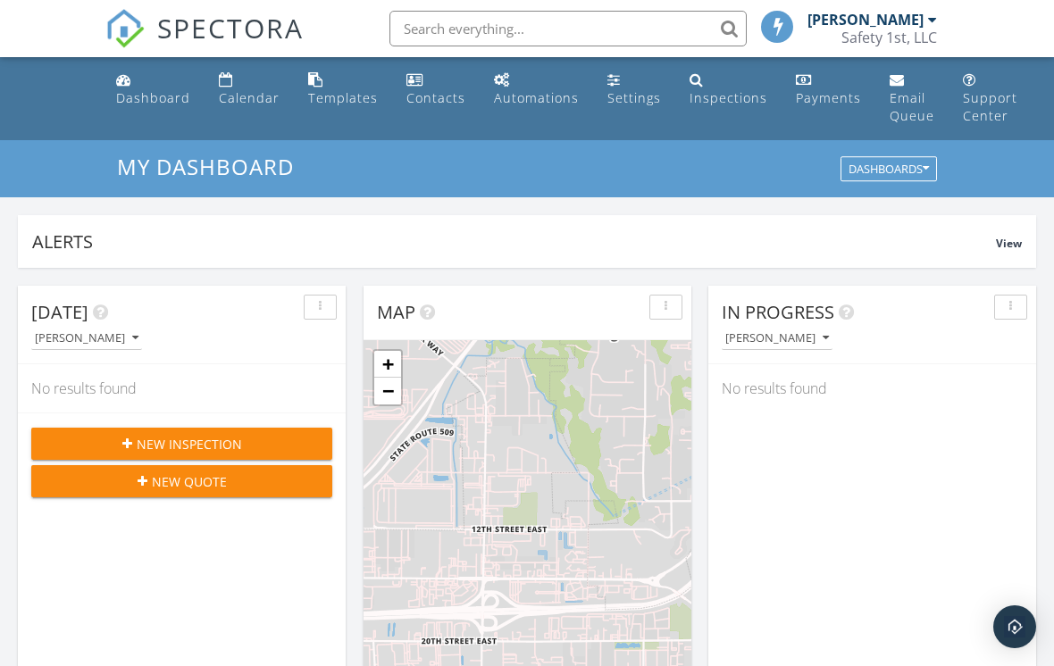
click at [227, 447] on span "New Inspection" at bounding box center [189, 444] width 105 height 19
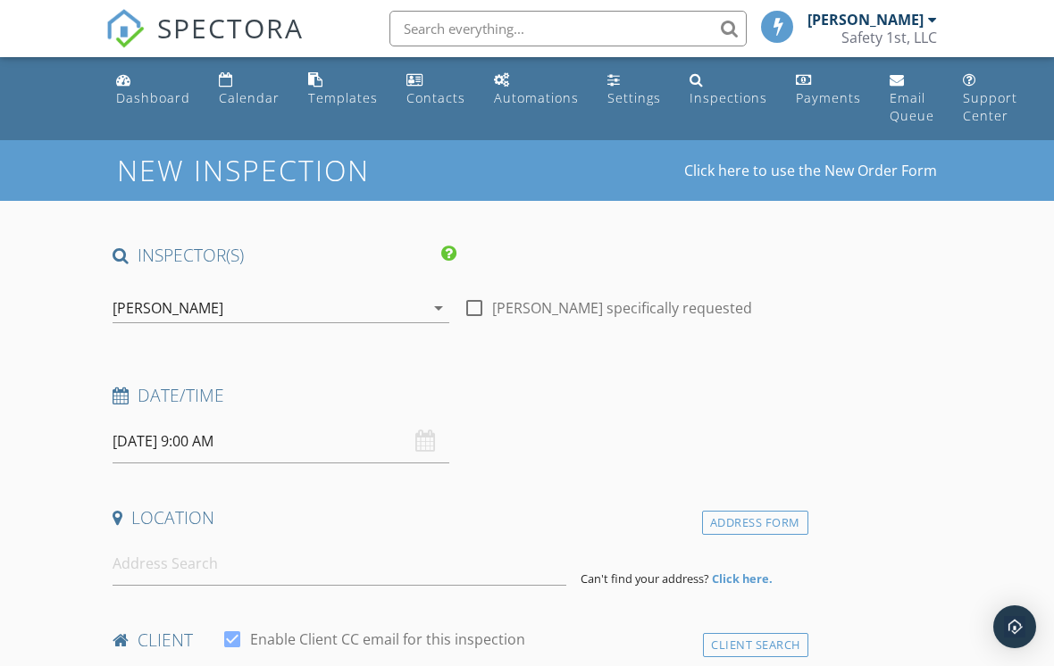
click at [245, 441] on input "[DATE] 9:00 AM" at bounding box center [281, 442] width 337 height 44
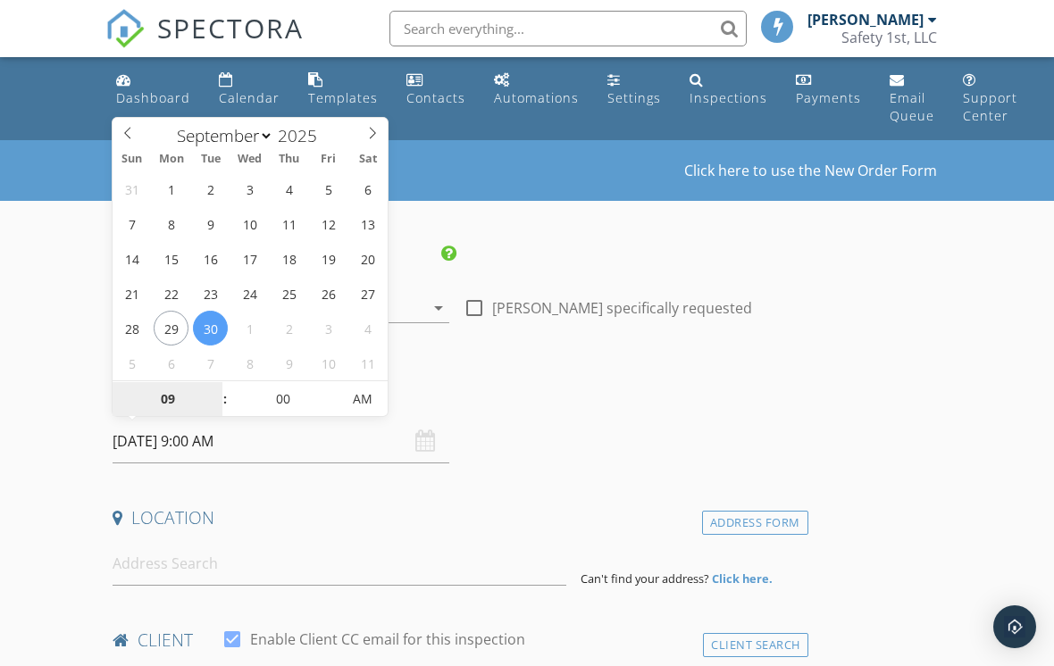
select select "9"
type input "[DATE] 9:00 AM"
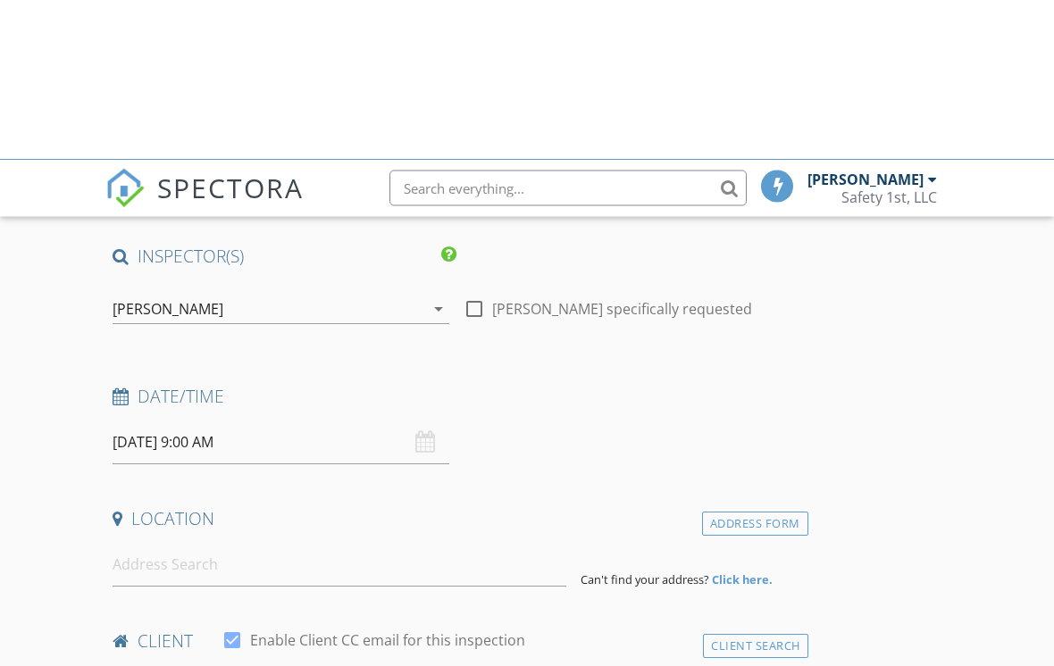
scroll to position [160, 0]
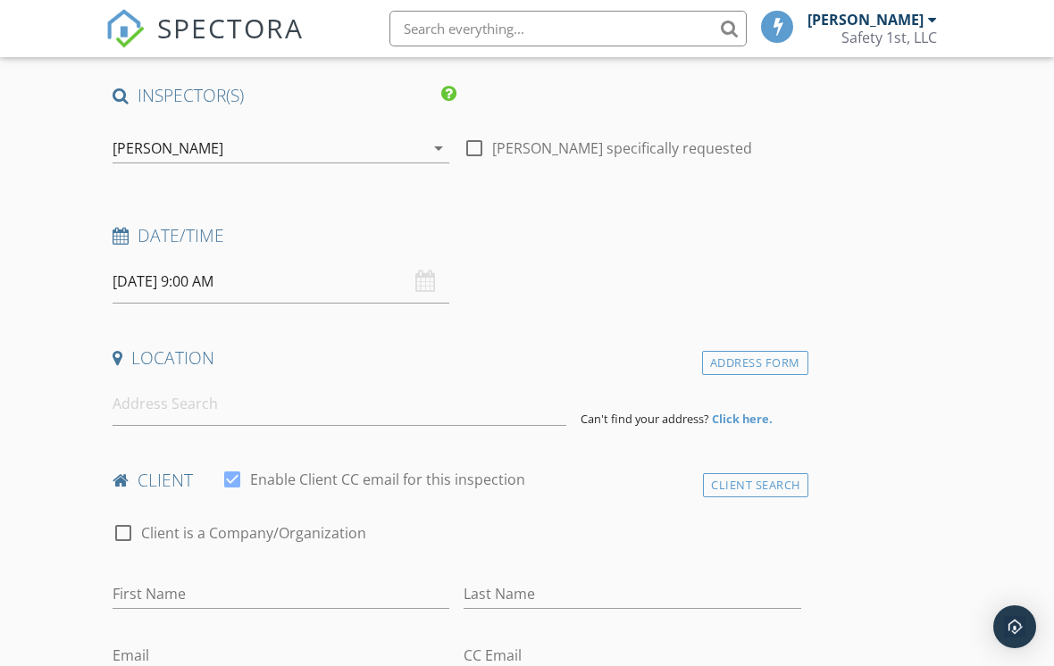
click at [239, 272] on input "[DATE] 9:00 AM" at bounding box center [281, 282] width 337 height 44
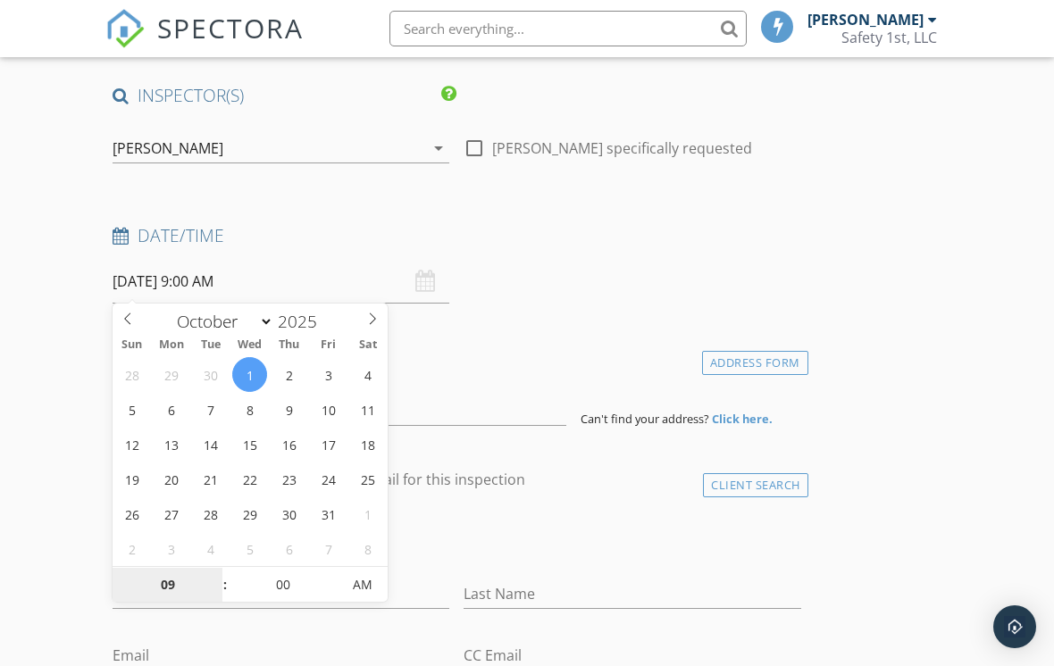
click at [169, 589] on input "09" at bounding box center [168, 586] width 110 height 36
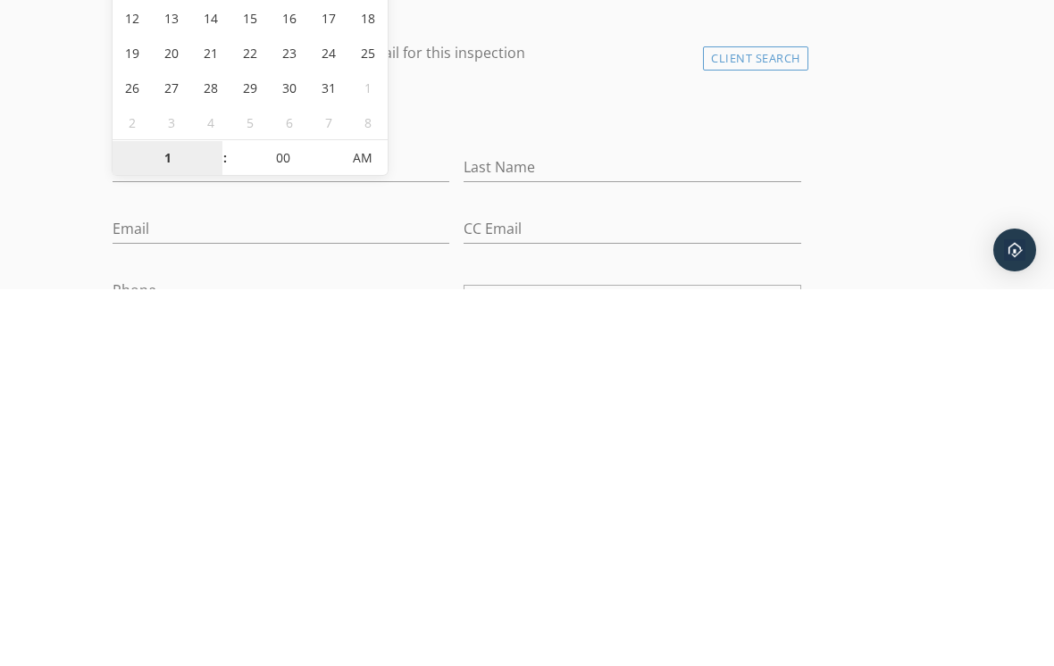
type input "11"
type input "[DATE] 11:00 AM"
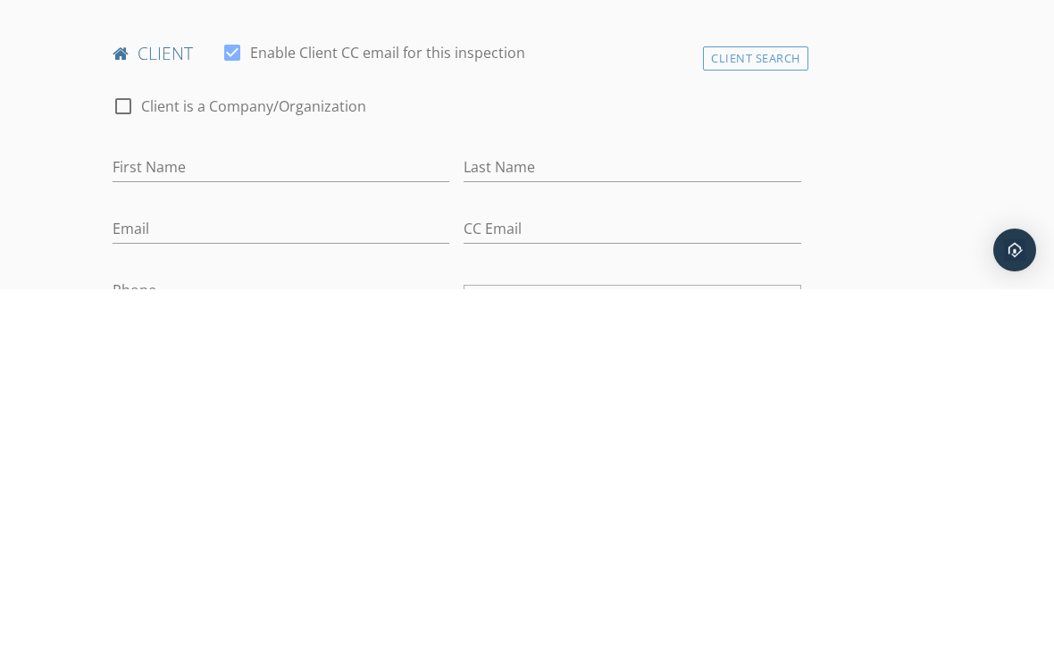
scroll to position [587, 0]
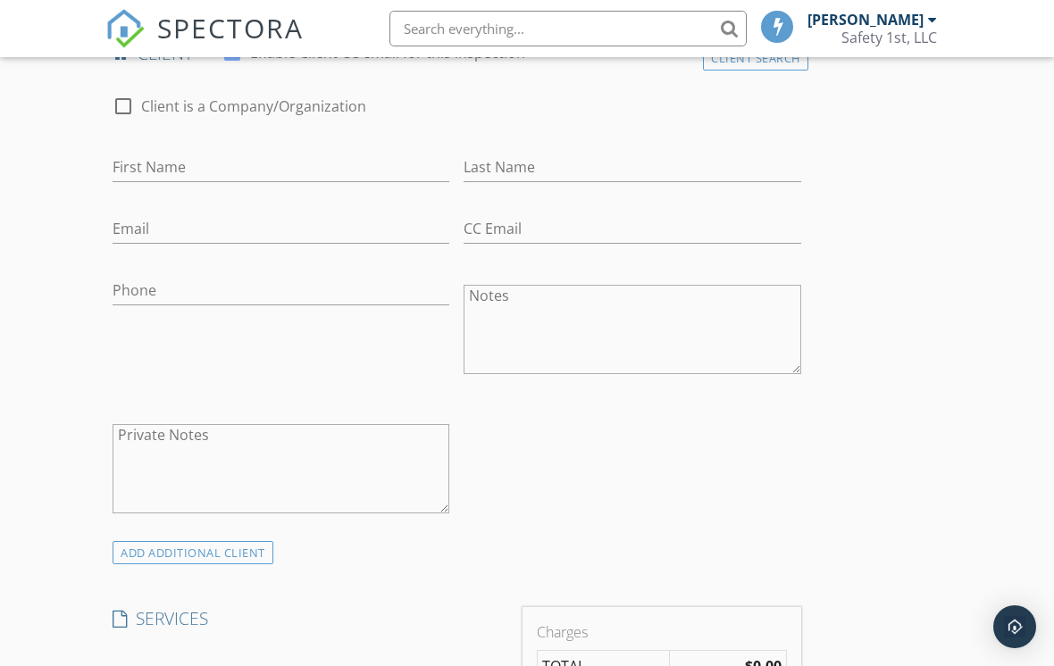
click at [746, 99] on div "check_box_outline_blank Client is a Company/Organization" at bounding box center [457, 115] width 689 height 46
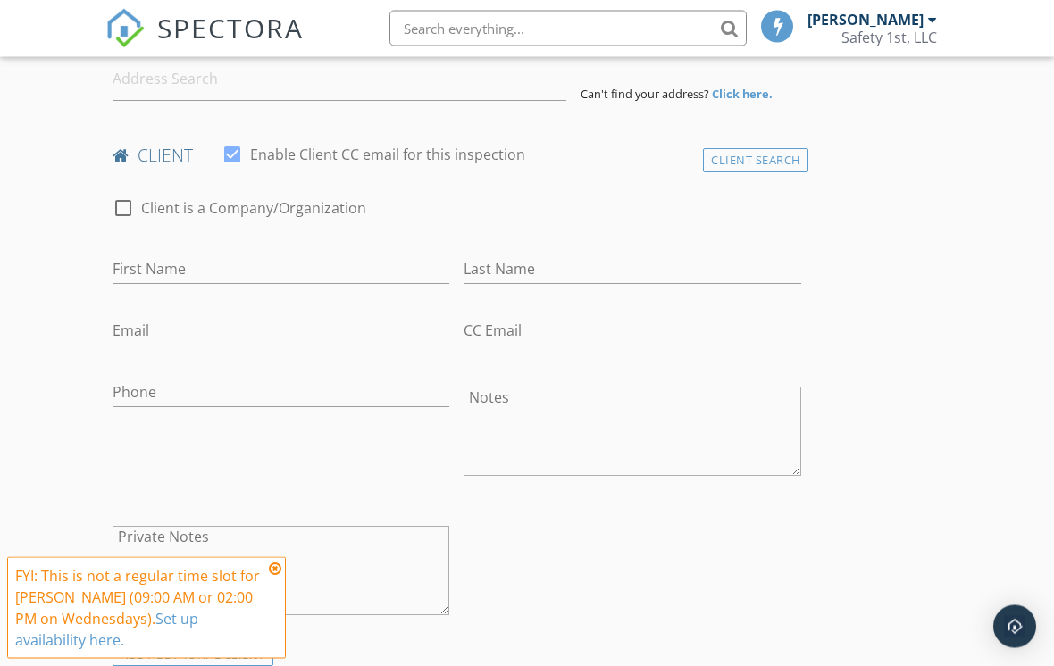
click at [752, 160] on div "Client Search" at bounding box center [755, 161] width 105 height 24
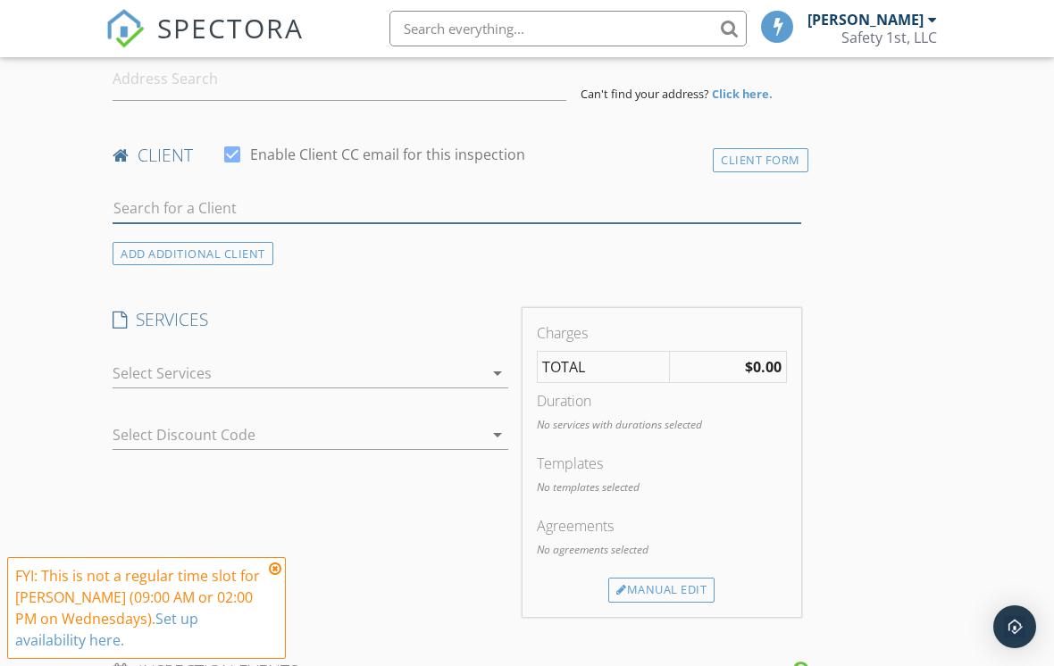
click at [361, 202] on input "text" at bounding box center [457, 208] width 689 height 29
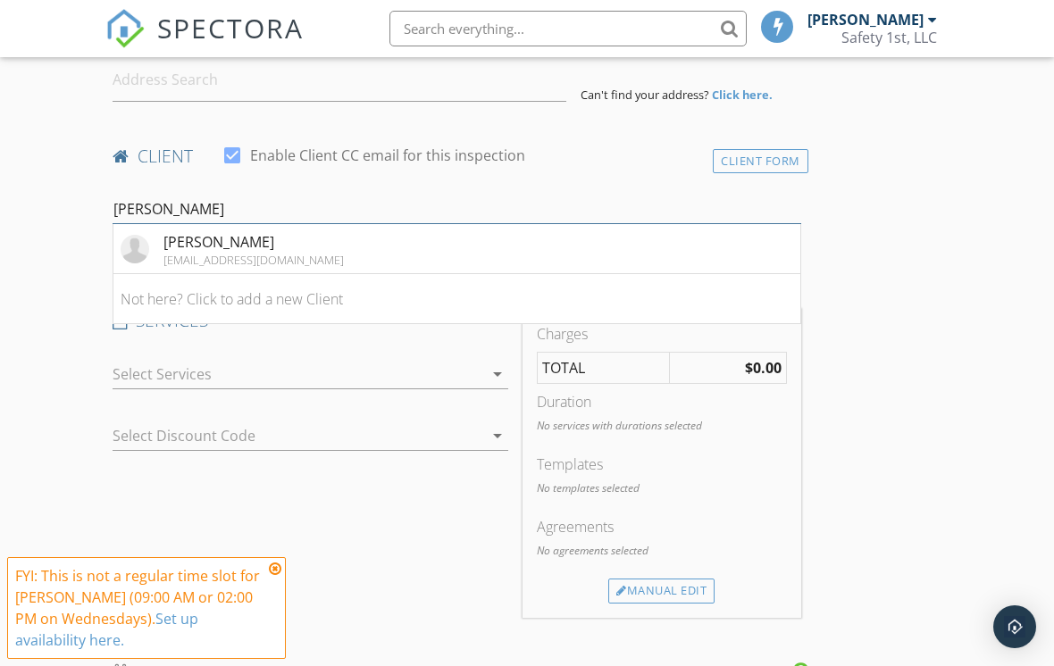
type input "Hyre"
click at [238, 246] on div "[PERSON_NAME]" at bounding box center [253, 241] width 180 height 21
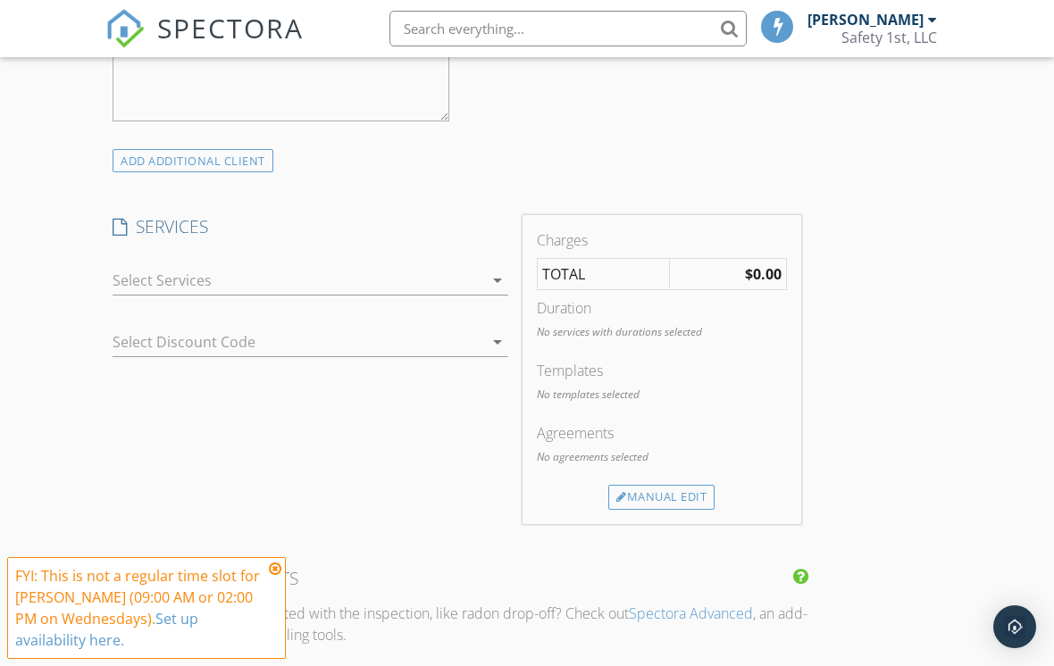
scroll to position [980, 0]
click at [187, 265] on div at bounding box center [298, 279] width 371 height 29
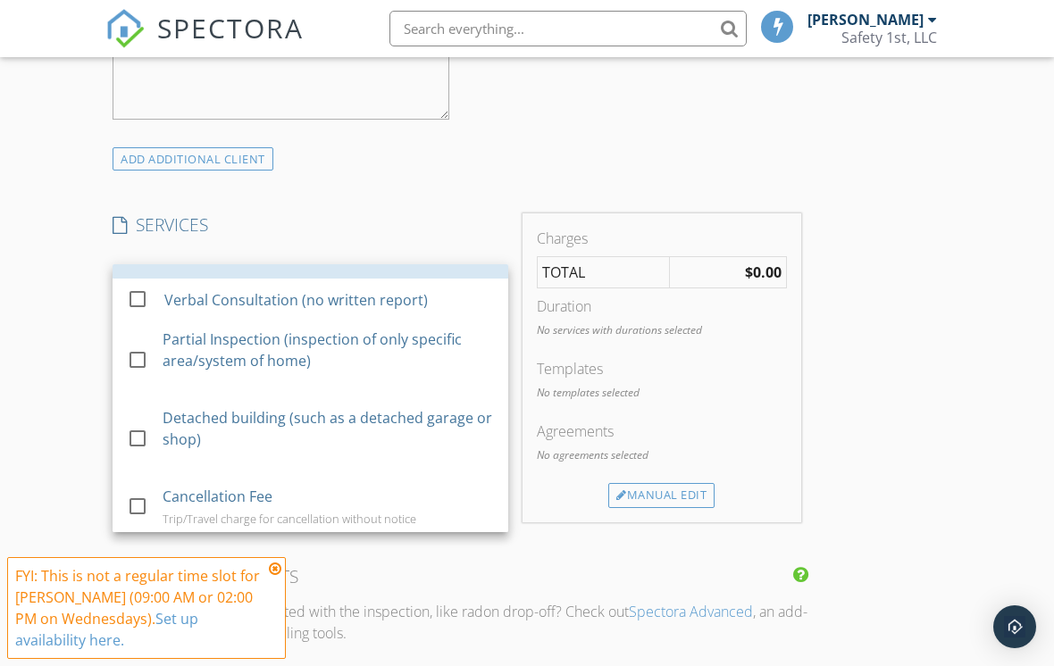
scroll to position [609, 0]
click at [140, 351] on div at bounding box center [137, 357] width 30 height 30
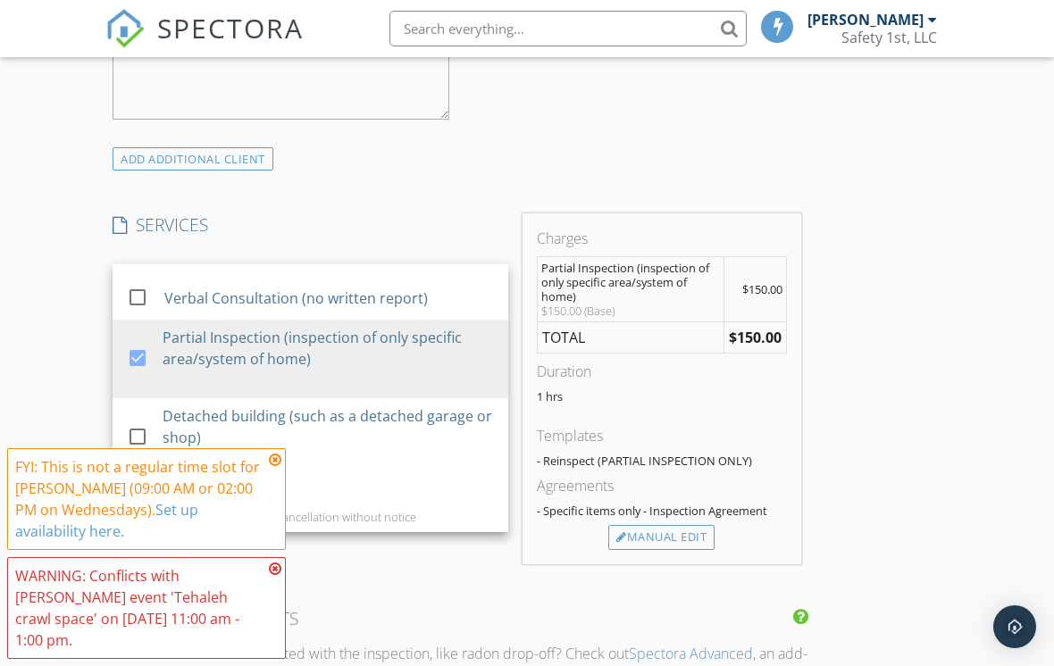
click at [669, 531] on div "Manual Edit" at bounding box center [661, 537] width 106 height 25
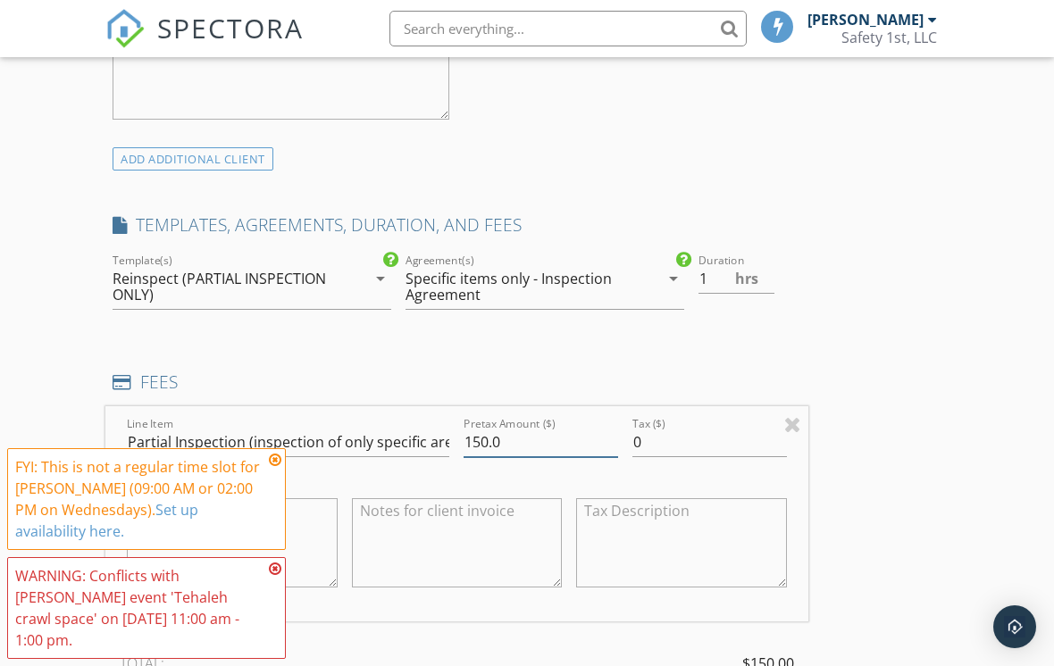
click at [489, 434] on input "150.0" at bounding box center [541, 442] width 155 height 29
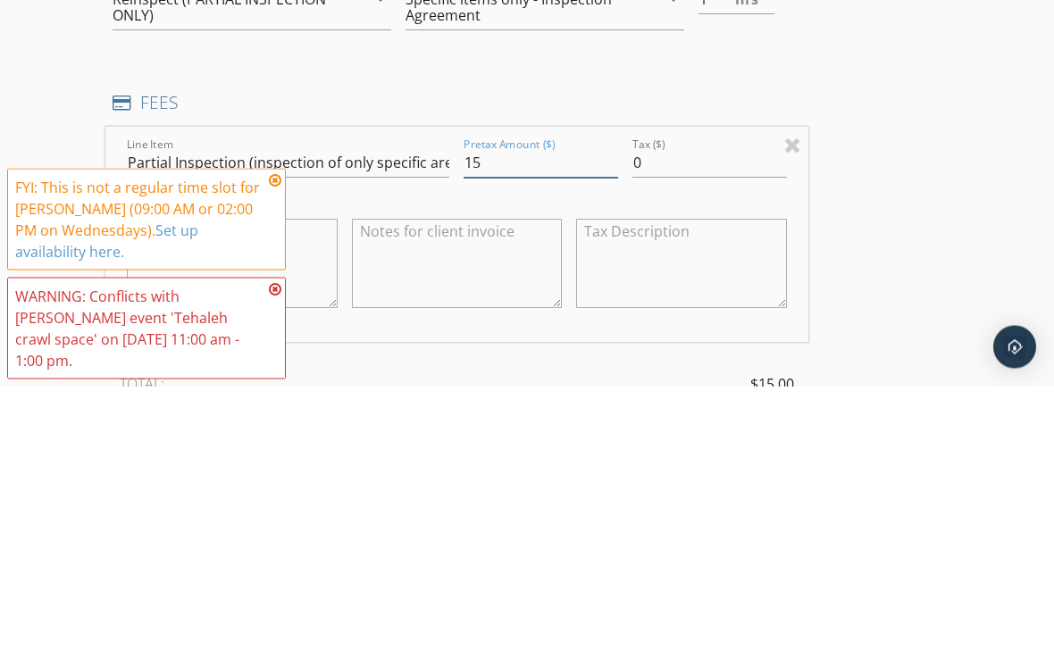
type input "1"
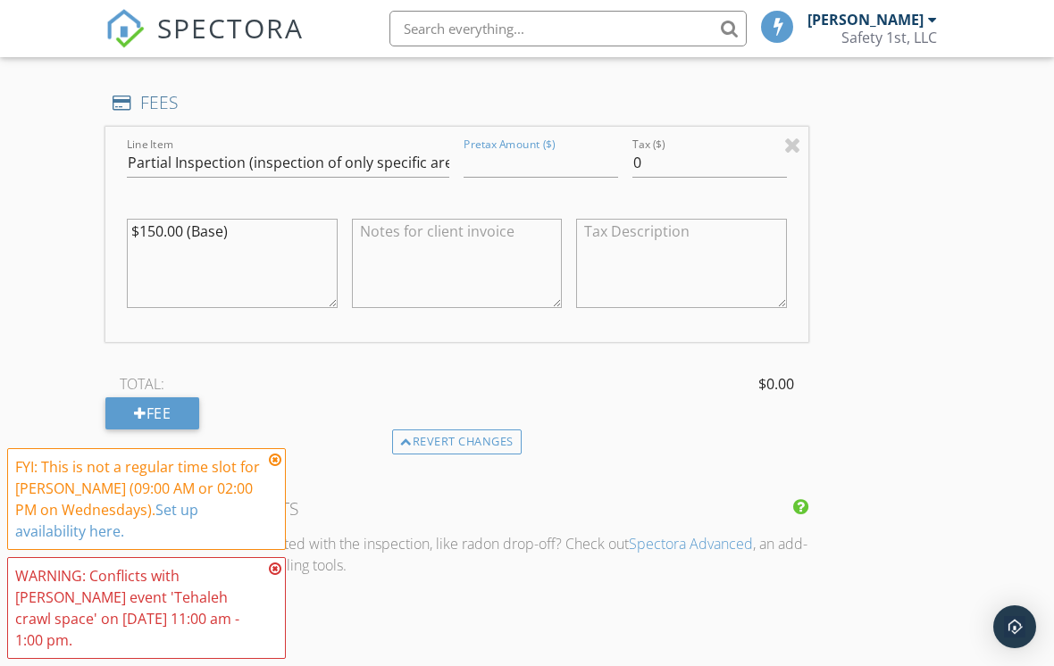
click at [272, 467] on icon at bounding box center [275, 460] width 13 height 14
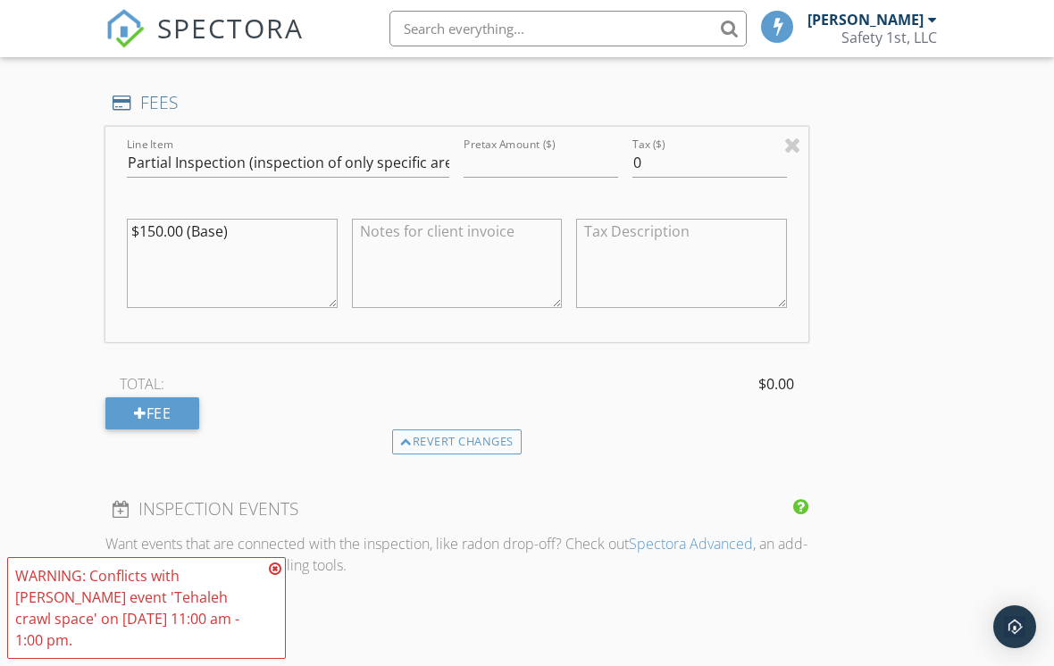
click at [272, 576] on icon at bounding box center [275, 569] width 13 height 14
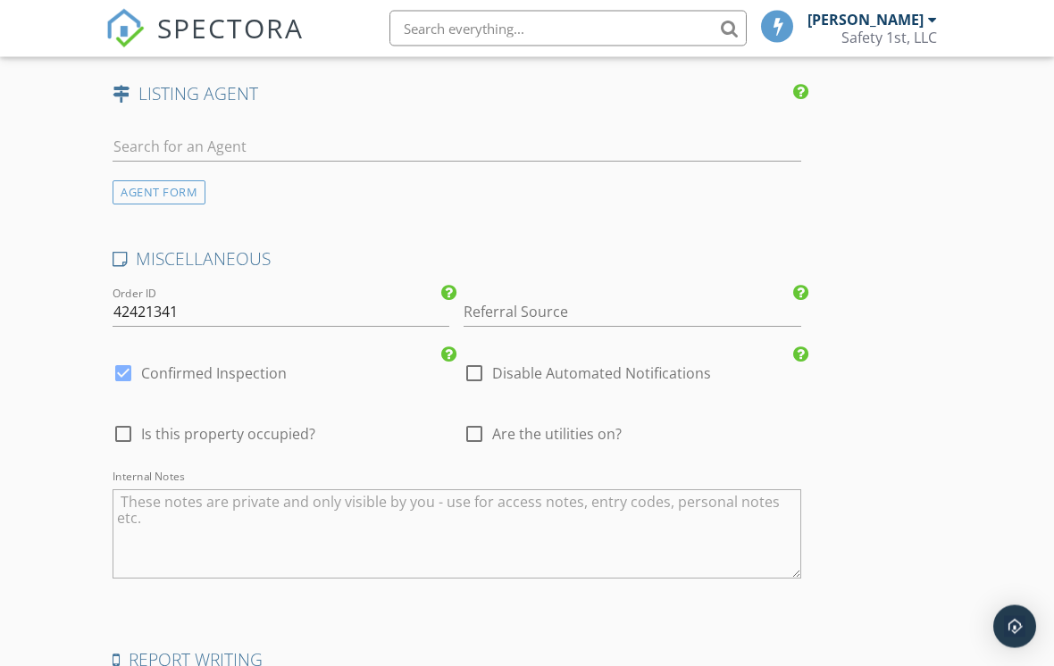
scroll to position [2212, 0]
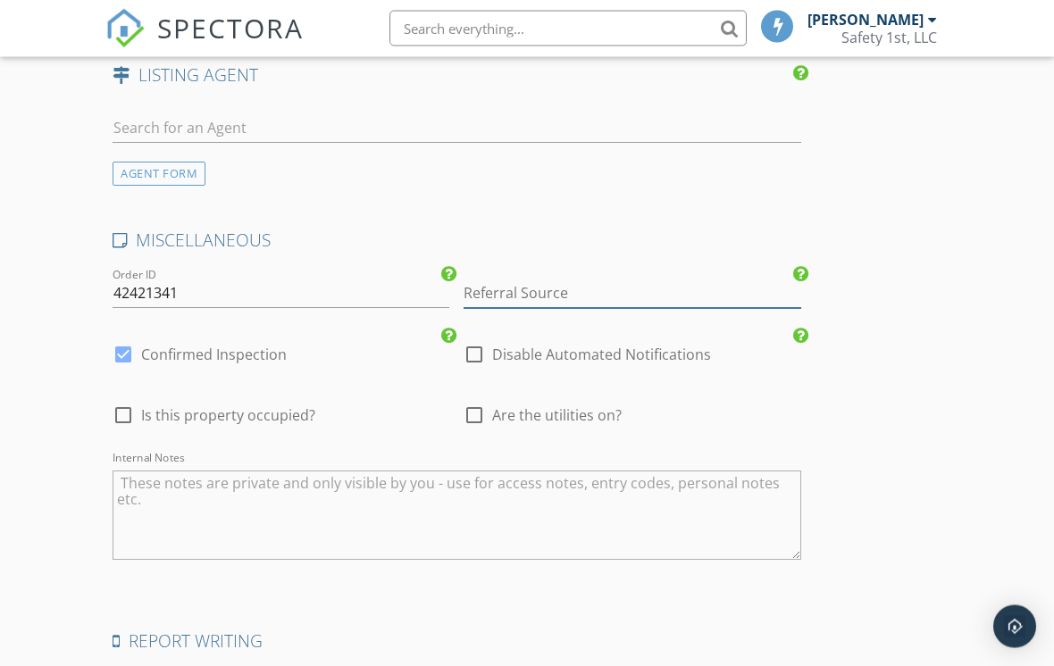
click at [554, 282] on input "Referral Source" at bounding box center [632, 294] width 337 height 29
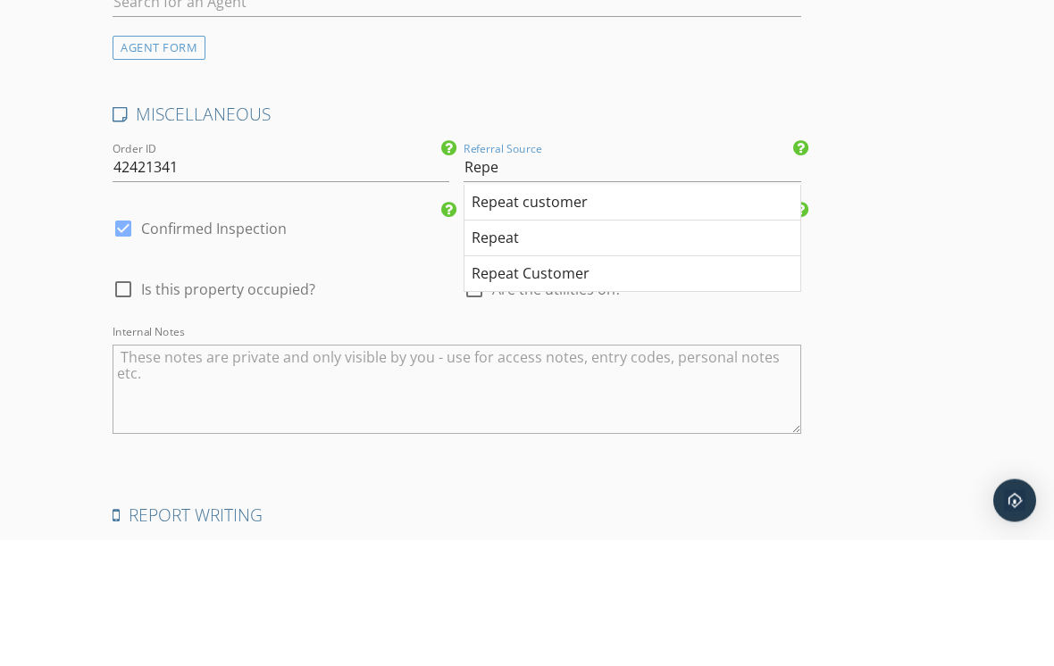
click at [535, 312] on div "Repeat customer" at bounding box center [631, 330] width 335 height 36
type input "Repeat customer"
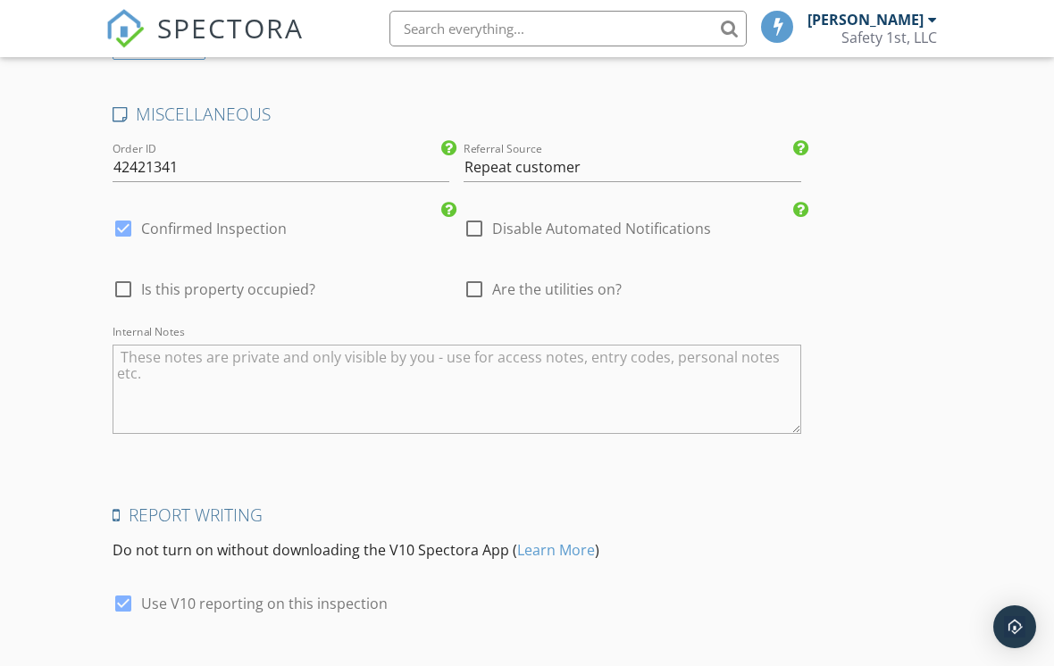
click at [129, 282] on div at bounding box center [123, 289] width 30 height 30
checkbox input "true"
click at [468, 284] on div at bounding box center [474, 289] width 30 height 30
checkbox input "true"
click at [307, 358] on textarea "Internal Notes" at bounding box center [457, 389] width 689 height 89
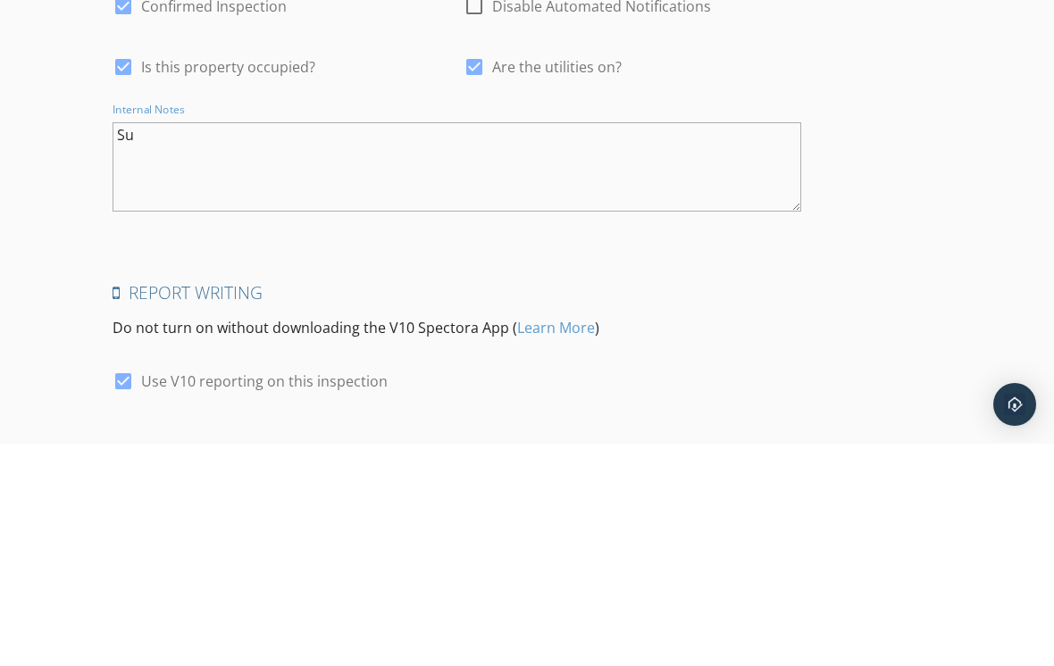
type textarea "S"
click at [392, 345] on textarea "Inspection only of the sub structure xpcrawl space" at bounding box center [457, 389] width 689 height 89
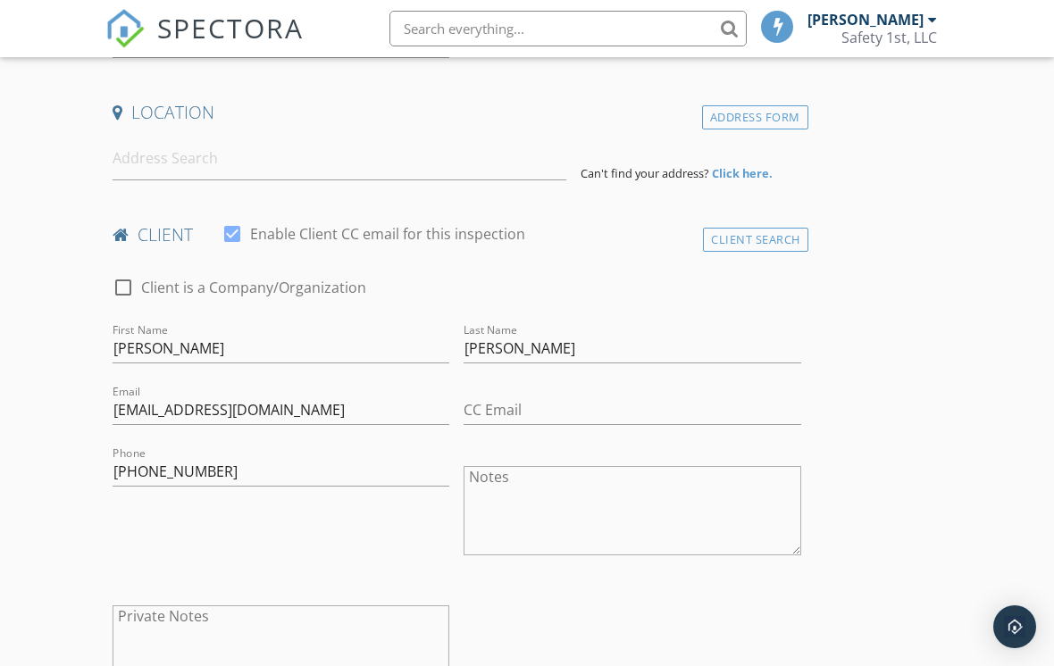
scroll to position [401, 0]
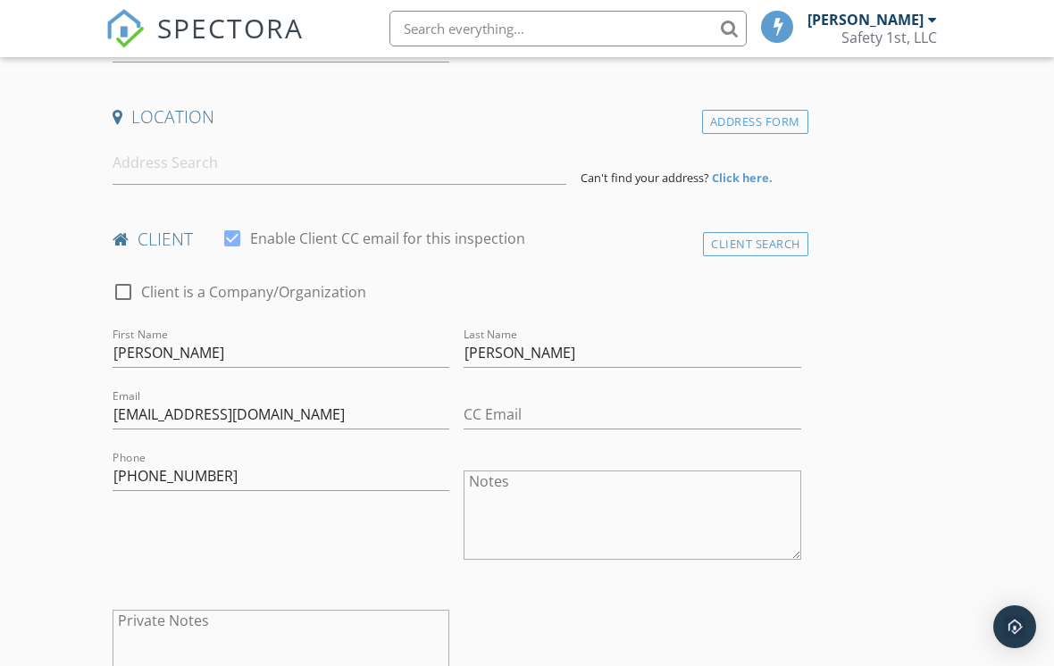
type textarea "Inspection only of the sub structure crawl space"
click at [212, 163] on input at bounding box center [340, 163] width 454 height 44
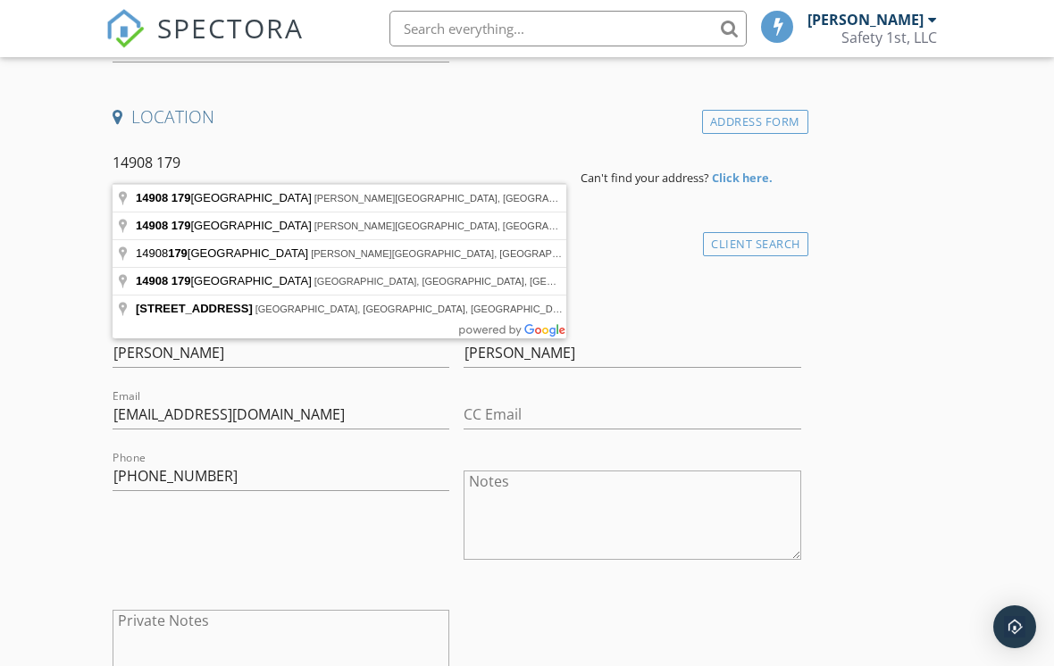
type input "14908 179 Avenue East, Bonney Lake, WA, USA"
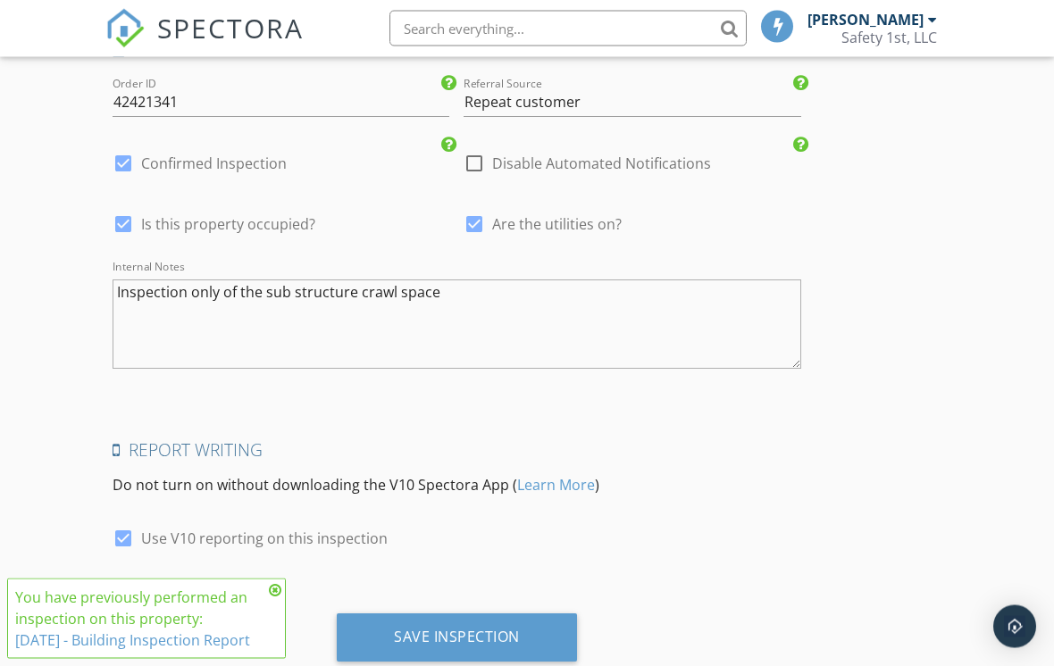
scroll to position [2807, 0]
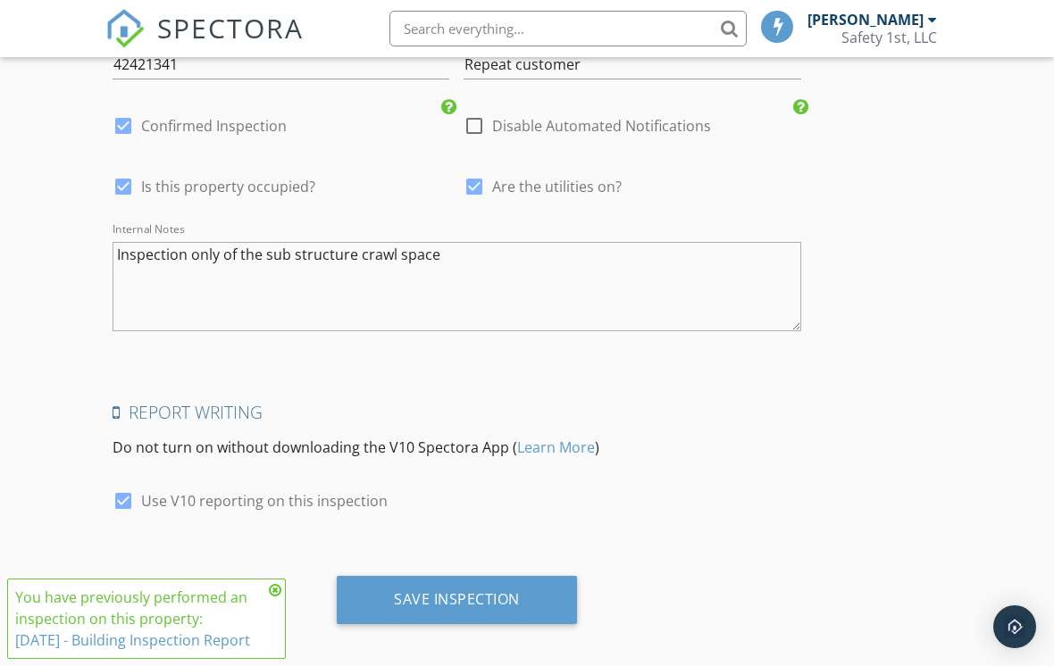
click at [470, 597] on div "Save Inspection" at bounding box center [457, 599] width 126 height 18
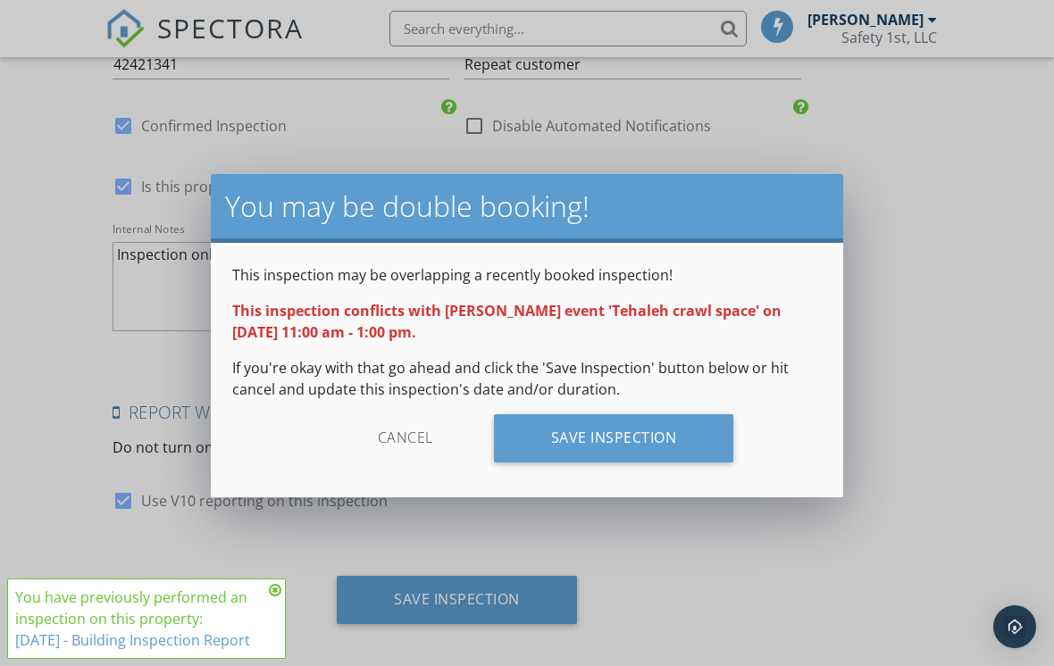
click at [621, 424] on div "Save Inspection" at bounding box center [614, 438] width 240 height 48
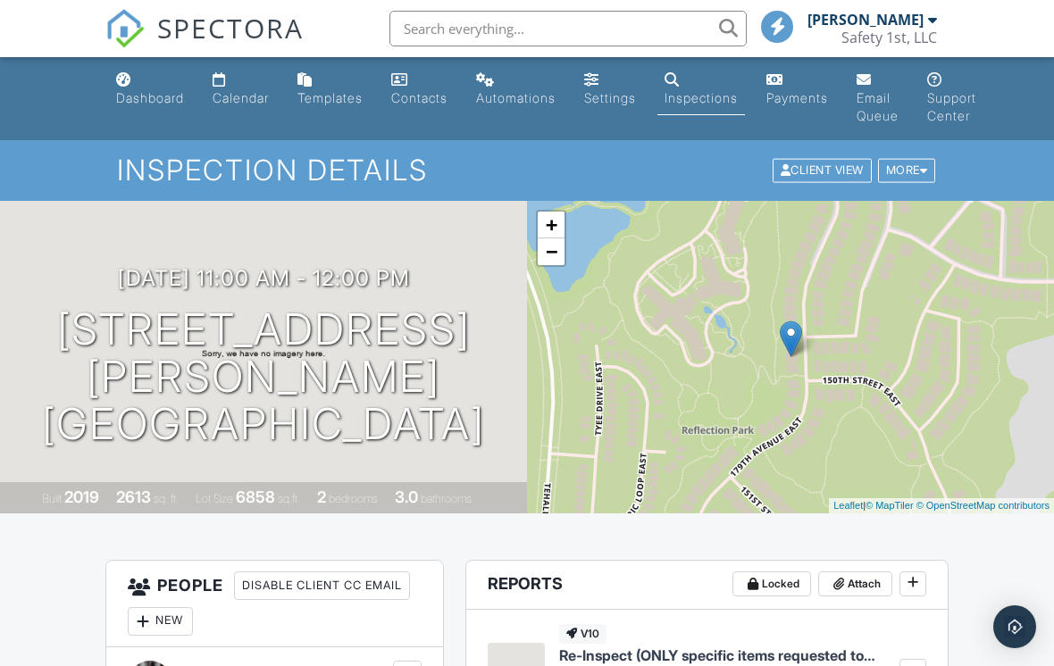
click at [906, 179] on div "More" at bounding box center [907, 171] width 58 height 24
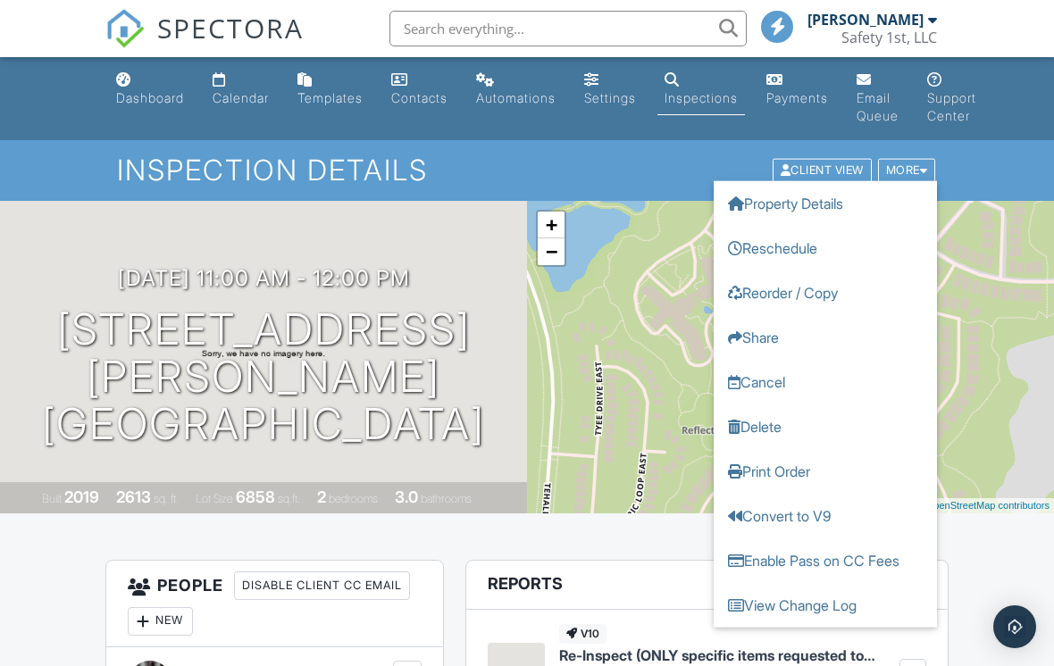
click at [782, 479] on link "Print Order" at bounding box center [825, 471] width 223 height 45
